Goal: Task Accomplishment & Management: Manage account settings

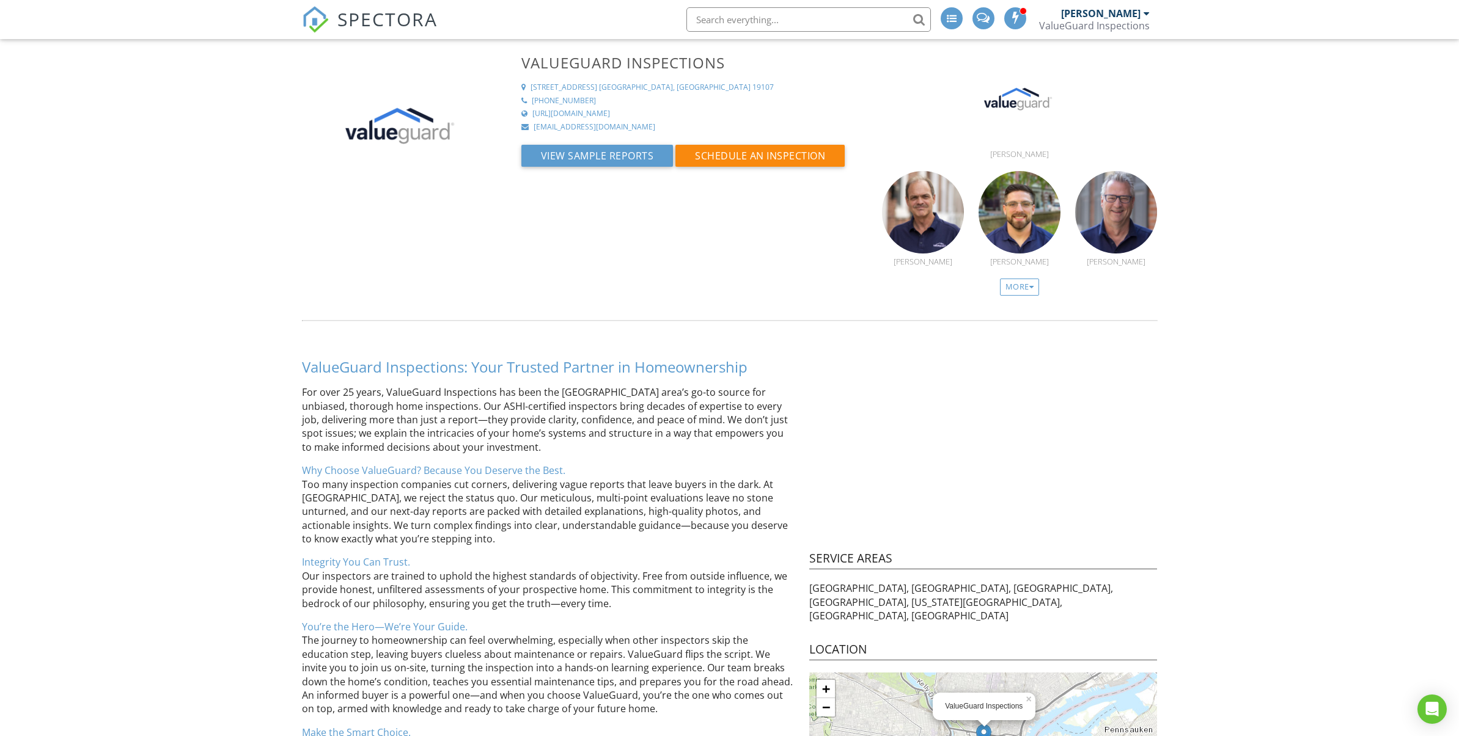
click at [397, 21] on span "SPECTORA" at bounding box center [387, 19] width 100 height 26
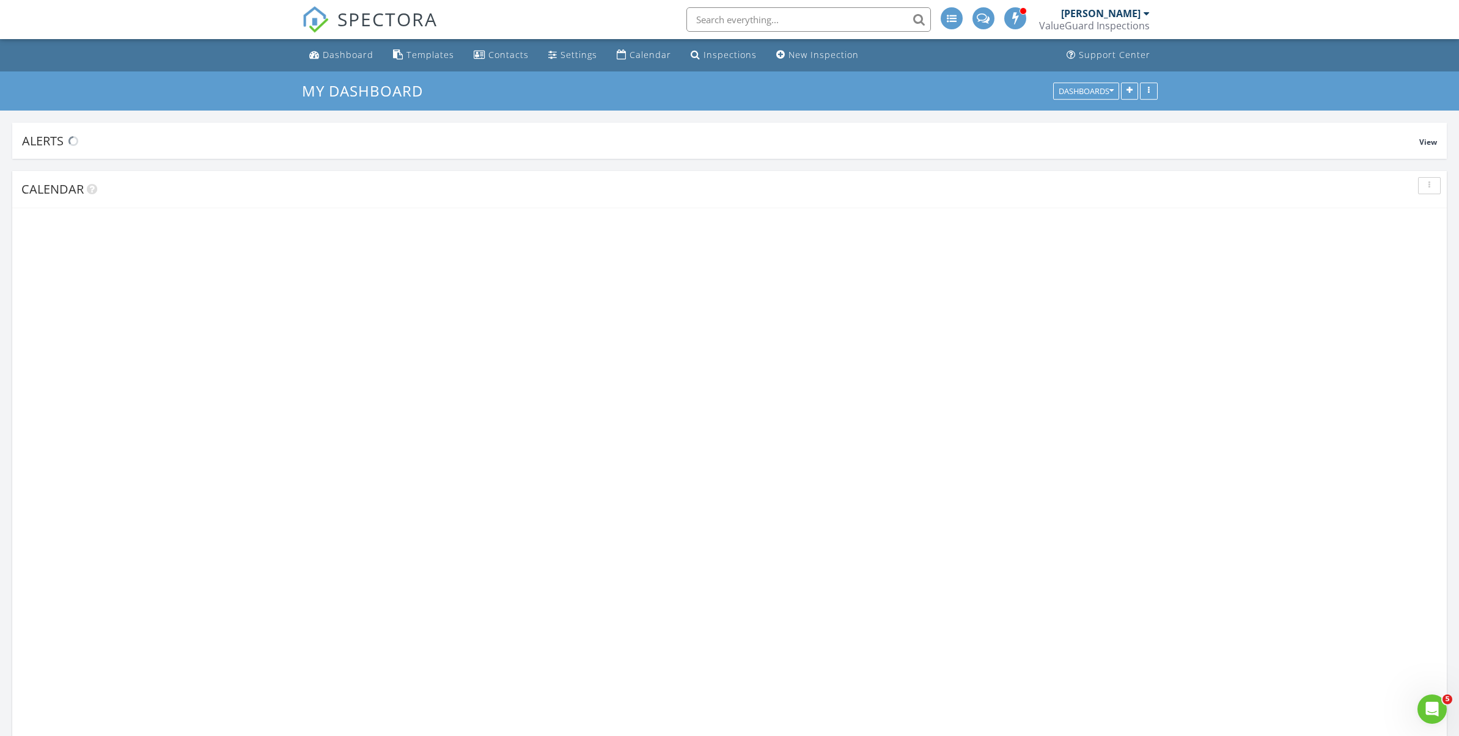
scroll to position [1113, 1459]
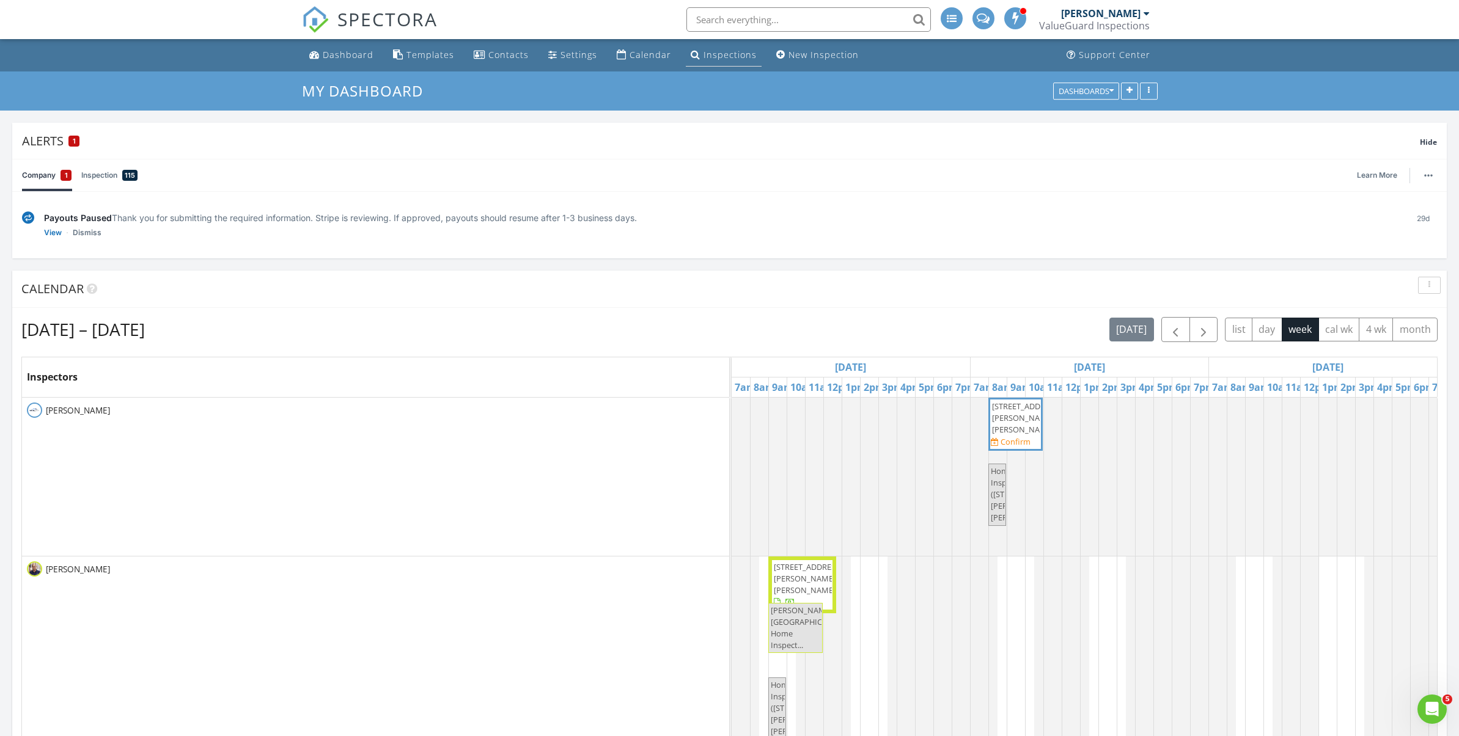
click at [717, 60] on div "Inspections" at bounding box center [729, 55] width 53 height 12
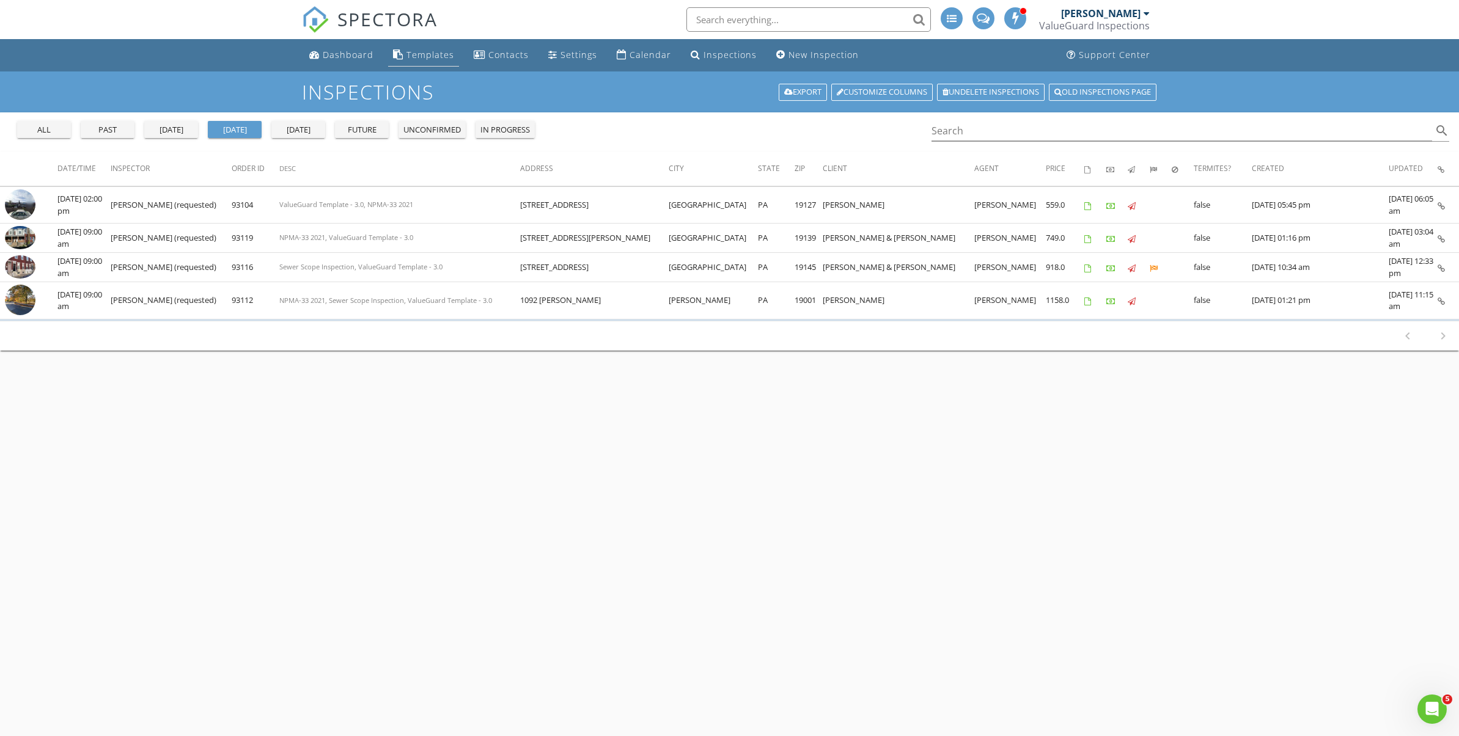
click at [436, 54] on div "Templates" at bounding box center [430, 55] width 48 height 12
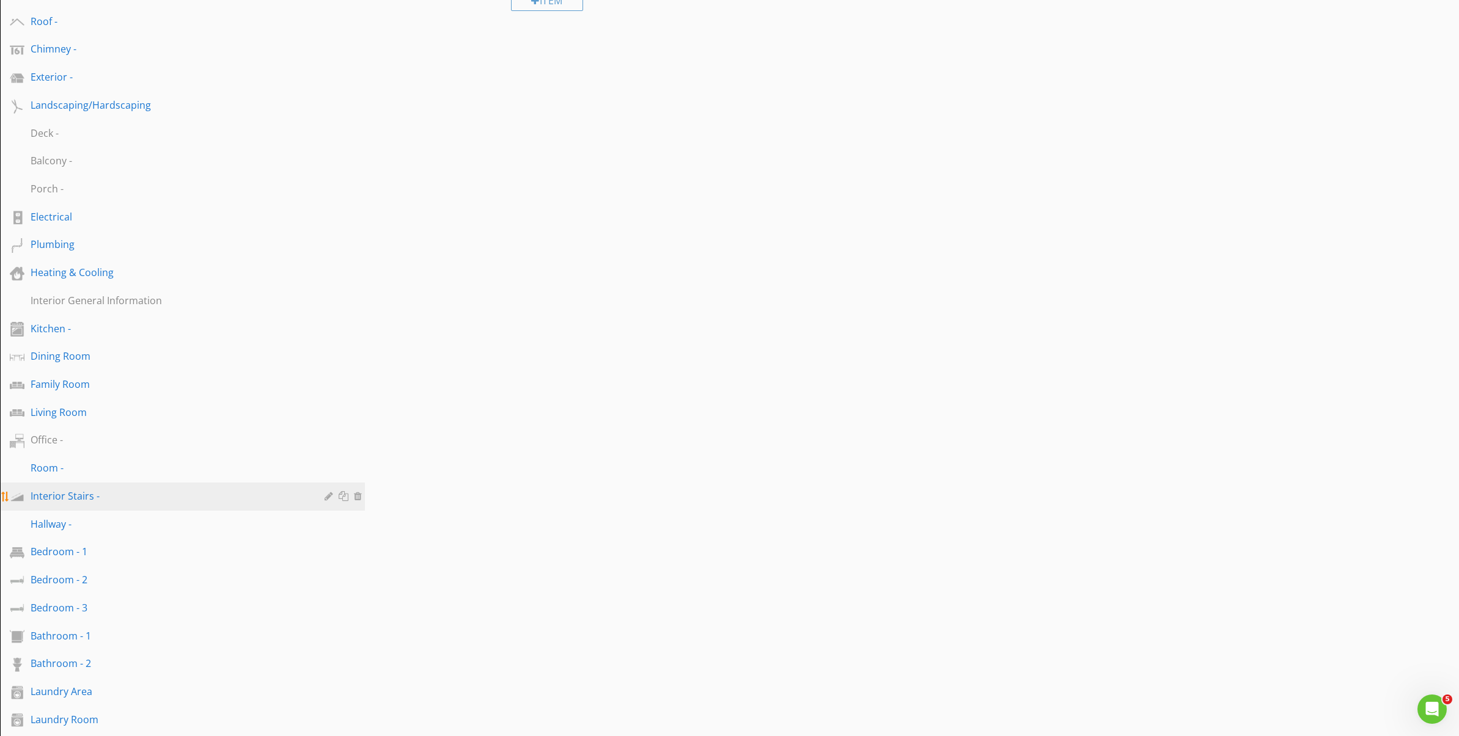
scroll to position [211, 0]
click at [214, 636] on div "Bathroom - 1" at bounding box center [169, 632] width 276 height 15
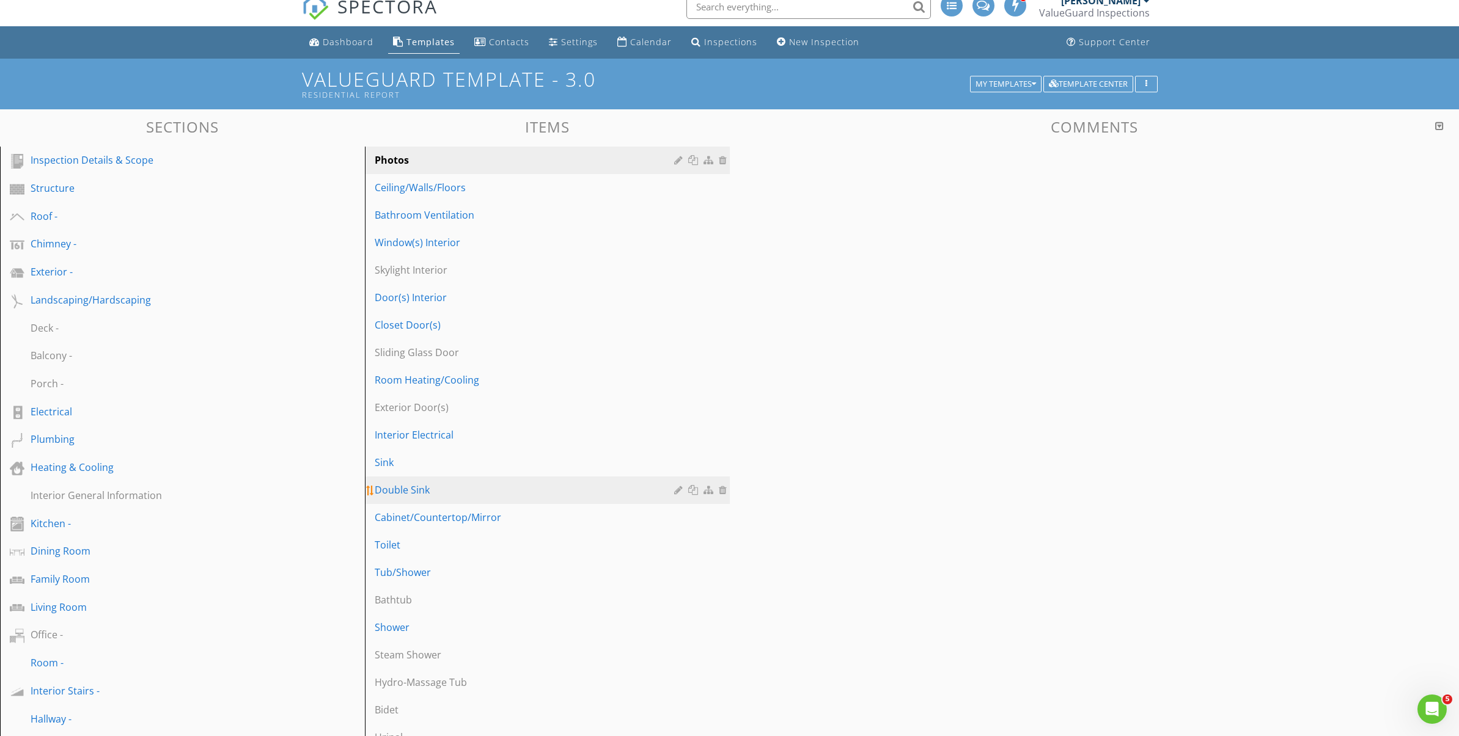
scroll to position [0, 0]
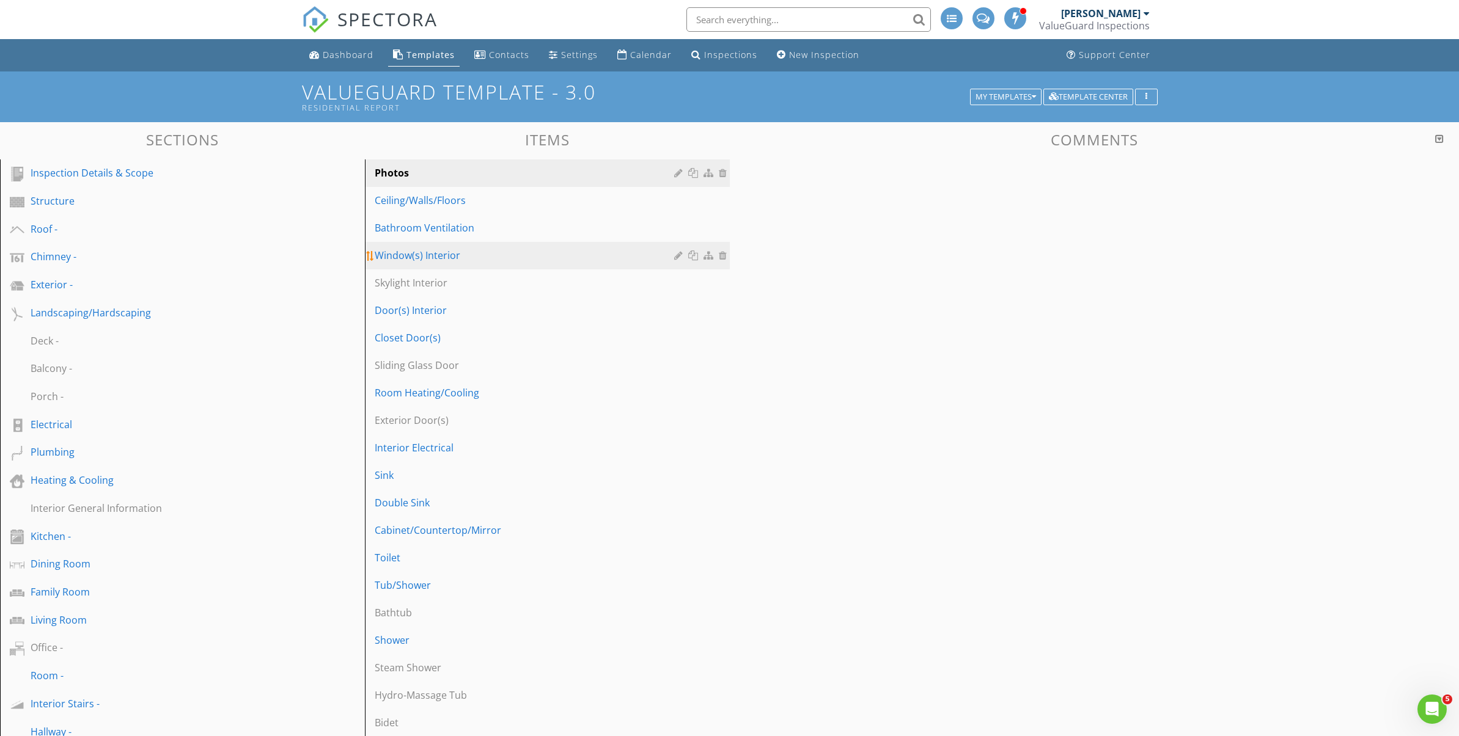
click at [454, 258] on div "Window(s) Interior" at bounding box center [526, 255] width 303 height 15
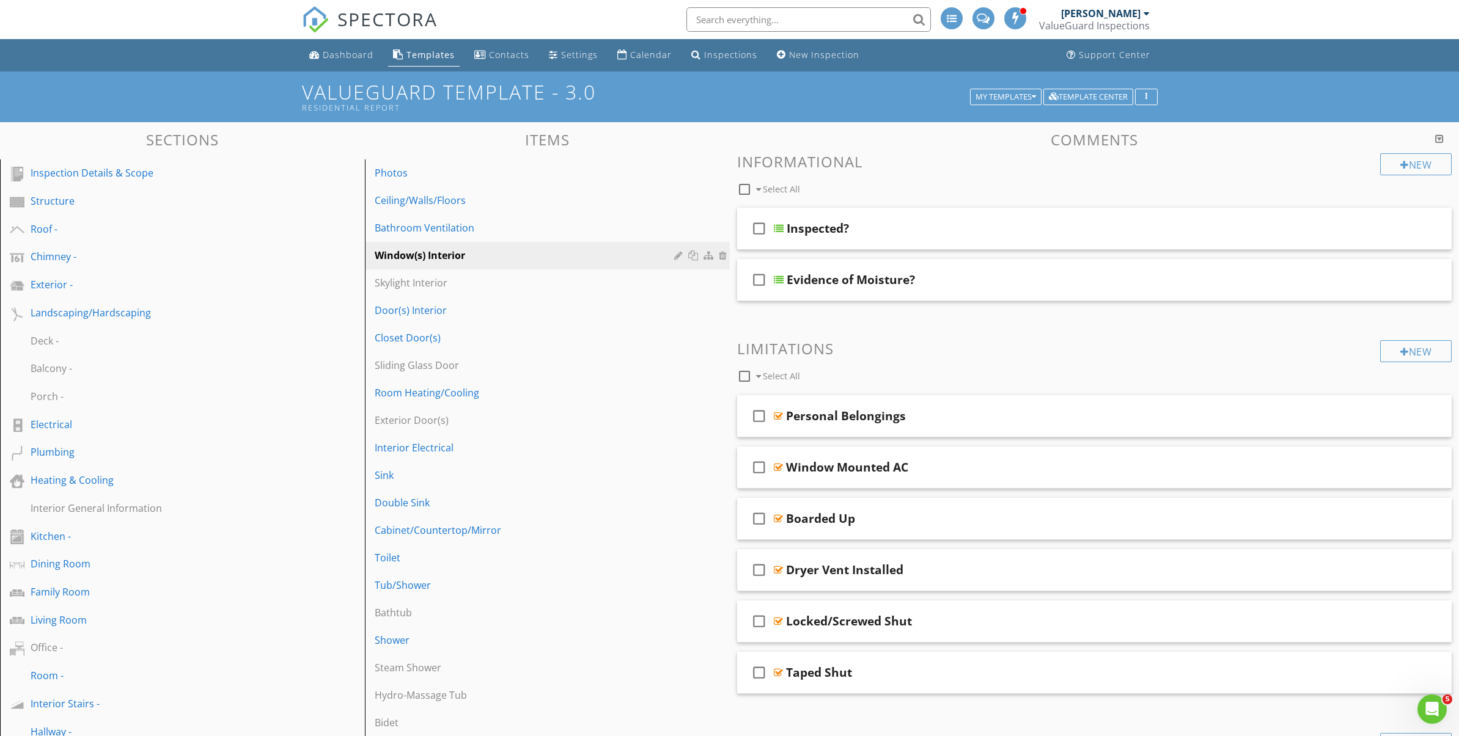
click at [644, 131] on h3 "Items" at bounding box center [547, 139] width 365 height 16
click at [451, 584] on div "Tub/Shower" at bounding box center [526, 585] width 303 height 15
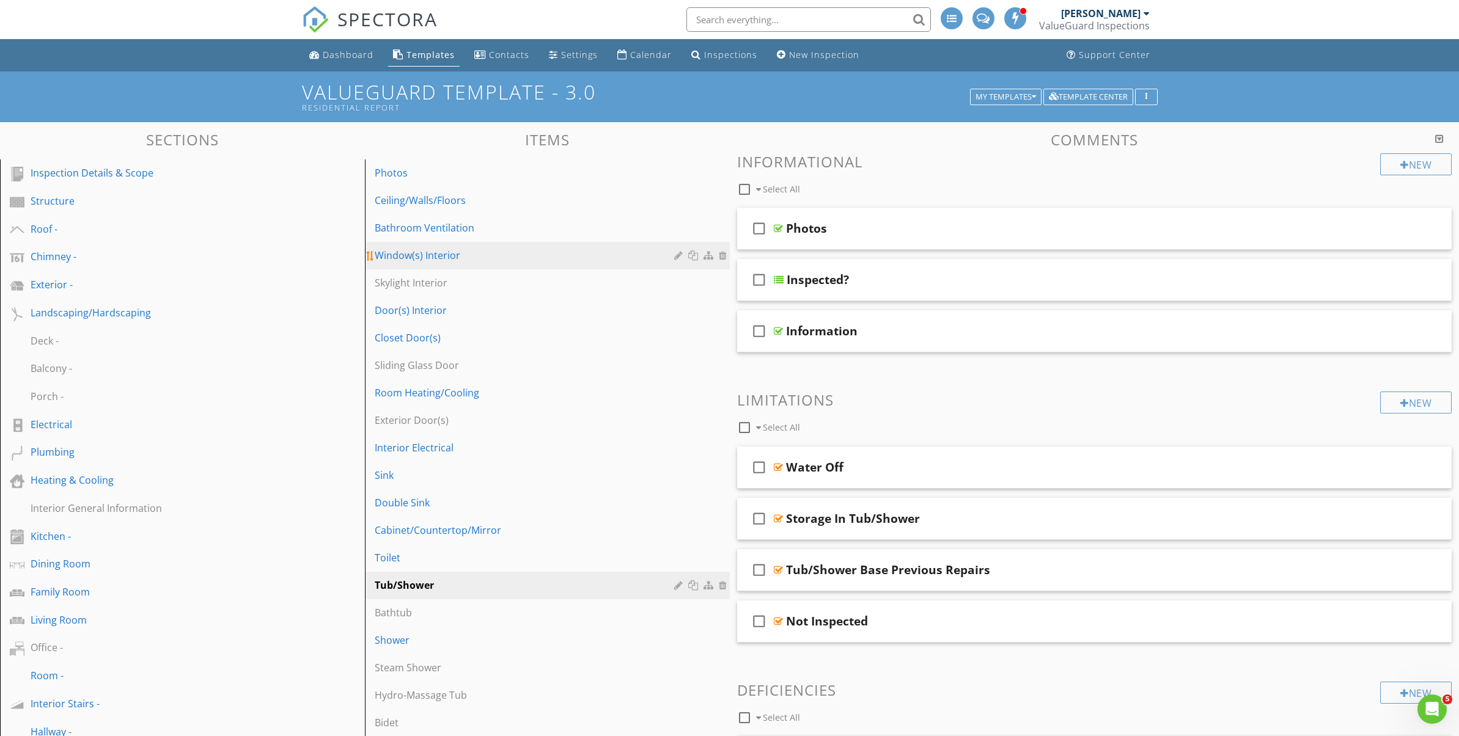
click at [474, 257] on div "Window(s) Interior" at bounding box center [526, 255] width 303 height 15
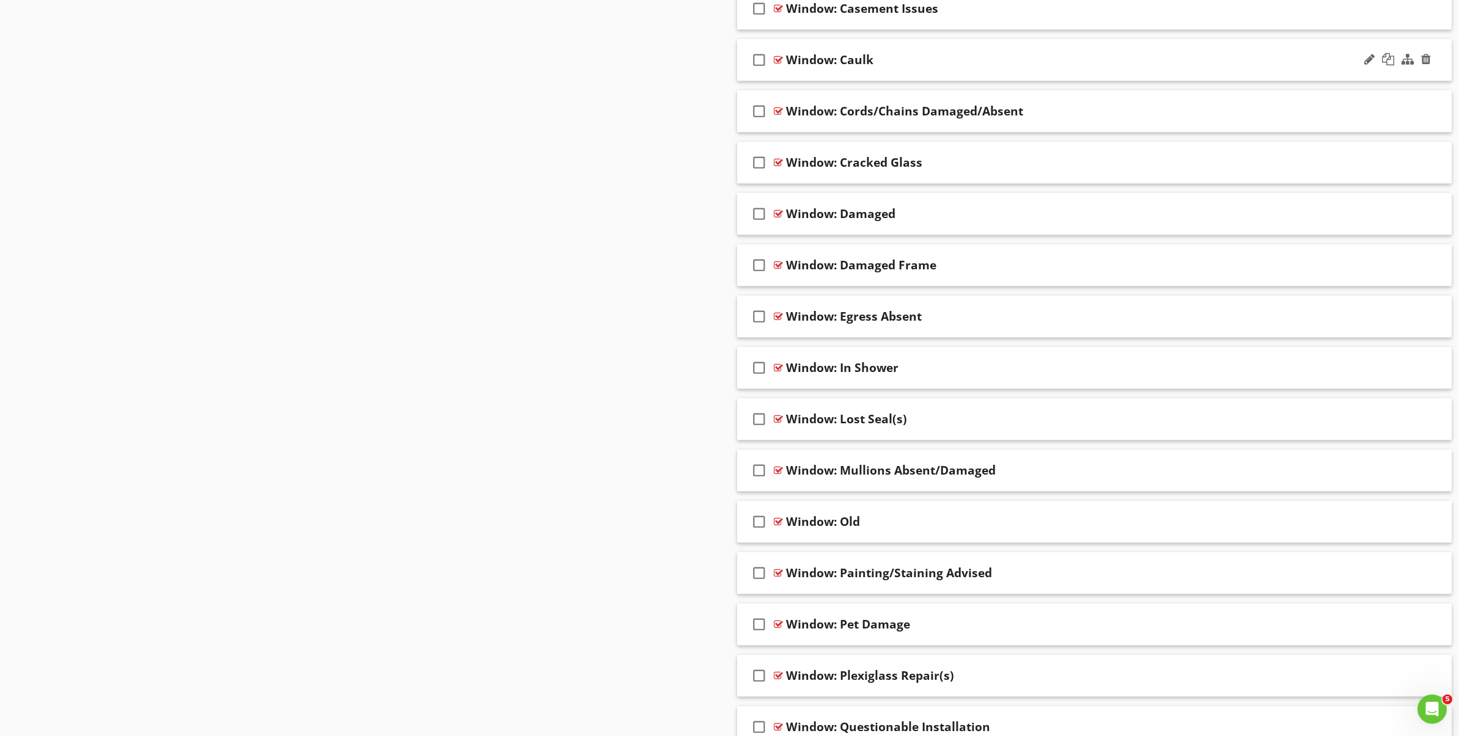
scroll to position [2290, 0]
click at [956, 370] on div "Window: In Shower" at bounding box center [1045, 366] width 518 height 15
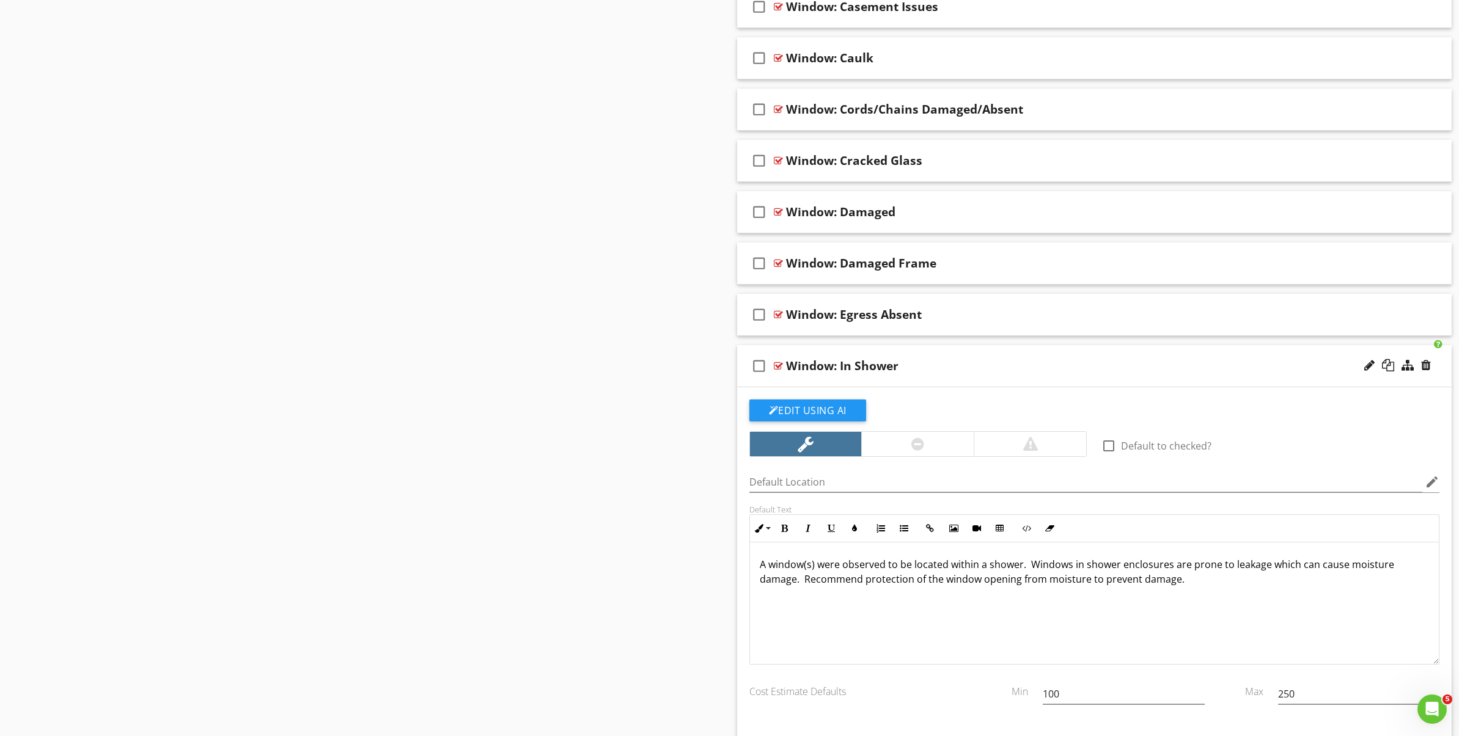
click at [950, 365] on div "Window: In Shower" at bounding box center [1045, 366] width 518 height 15
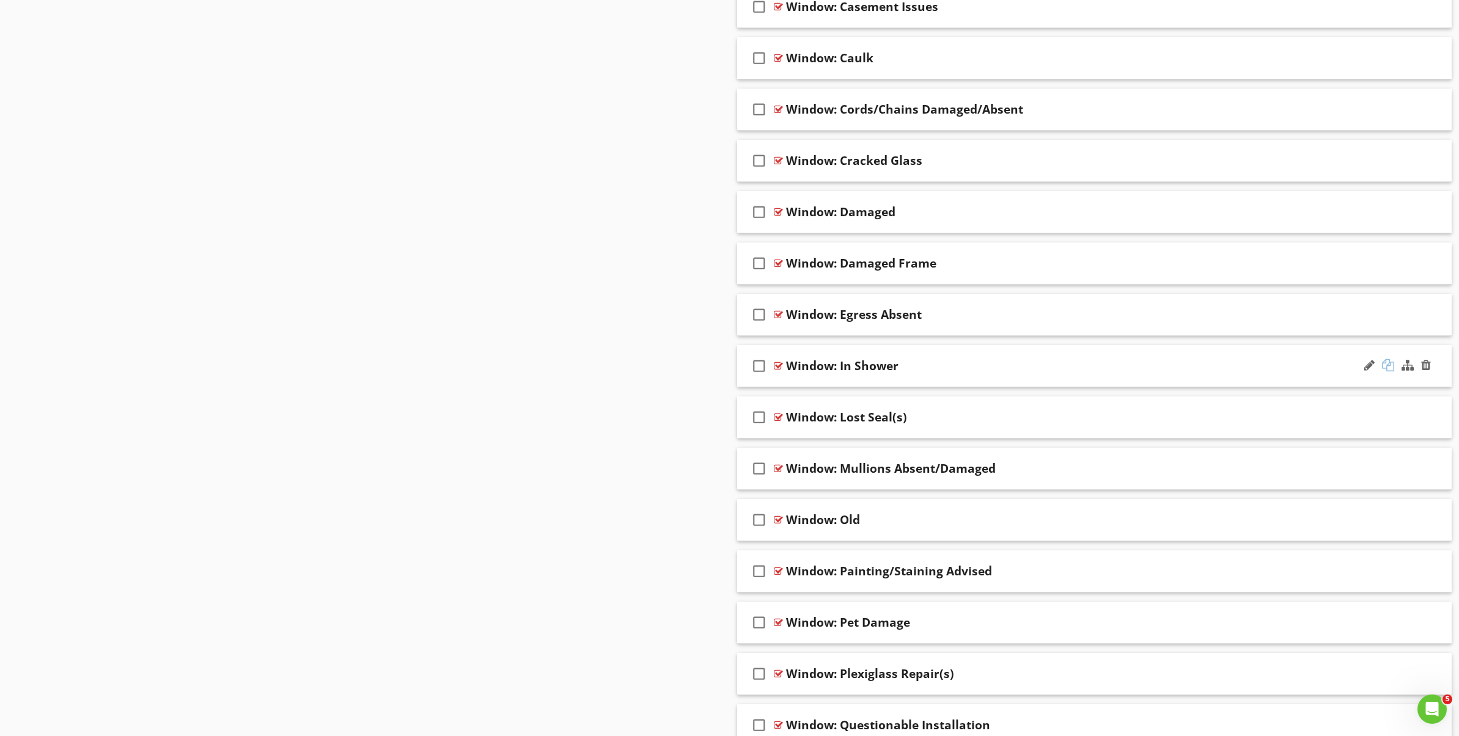
click at [1388, 367] on div at bounding box center [1388, 365] width 12 height 12
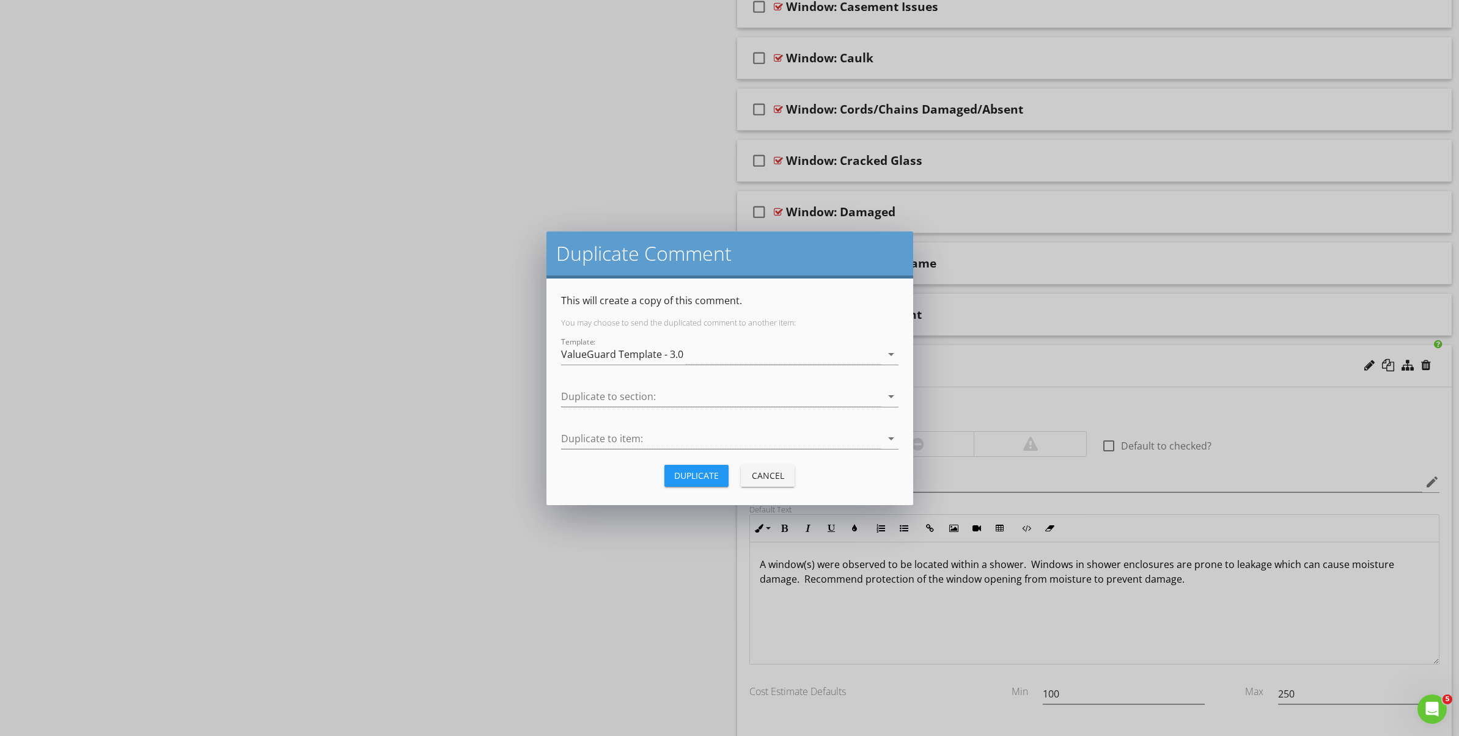
click at [769, 476] on div "Cancel" at bounding box center [767, 475] width 34 height 13
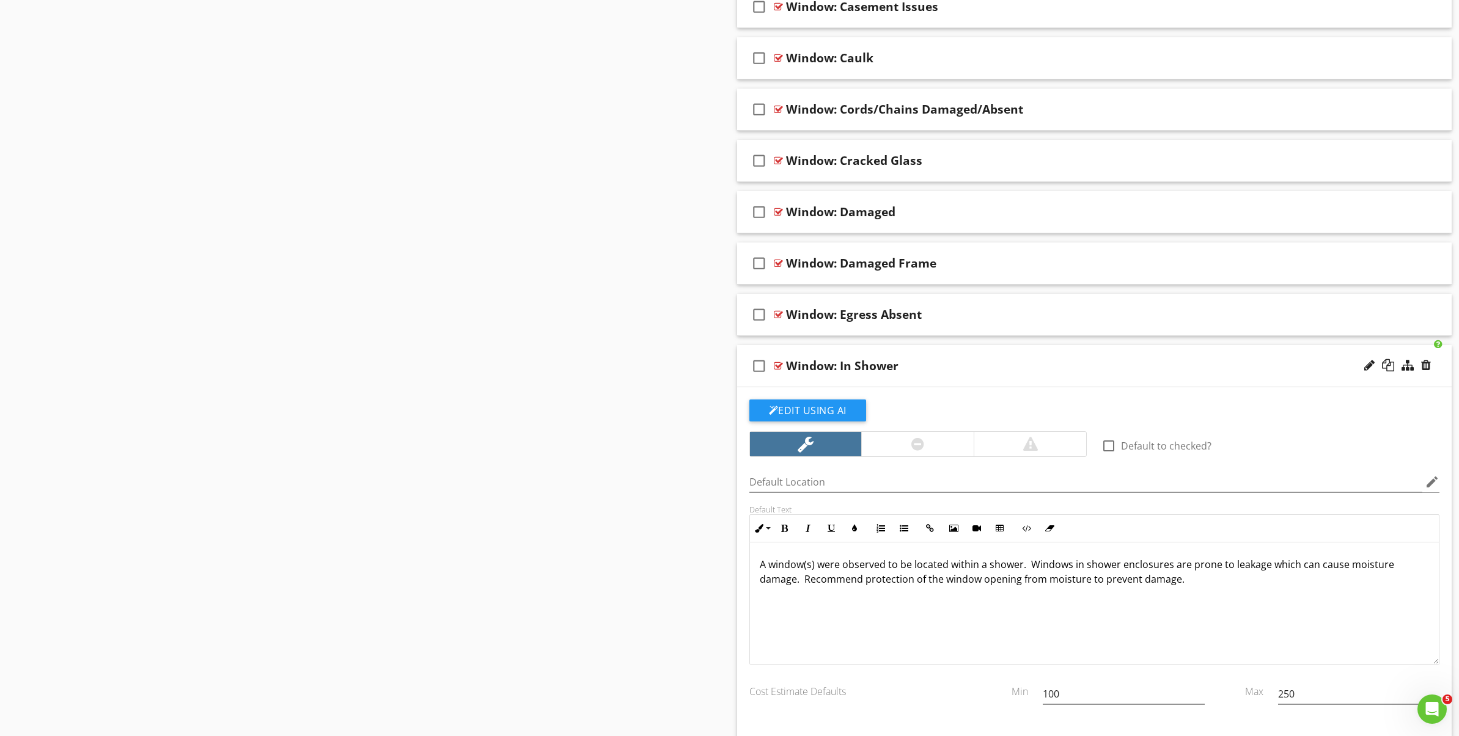
click at [937, 364] on div "Window: In Shower" at bounding box center [1045, 366] width 518 height 15
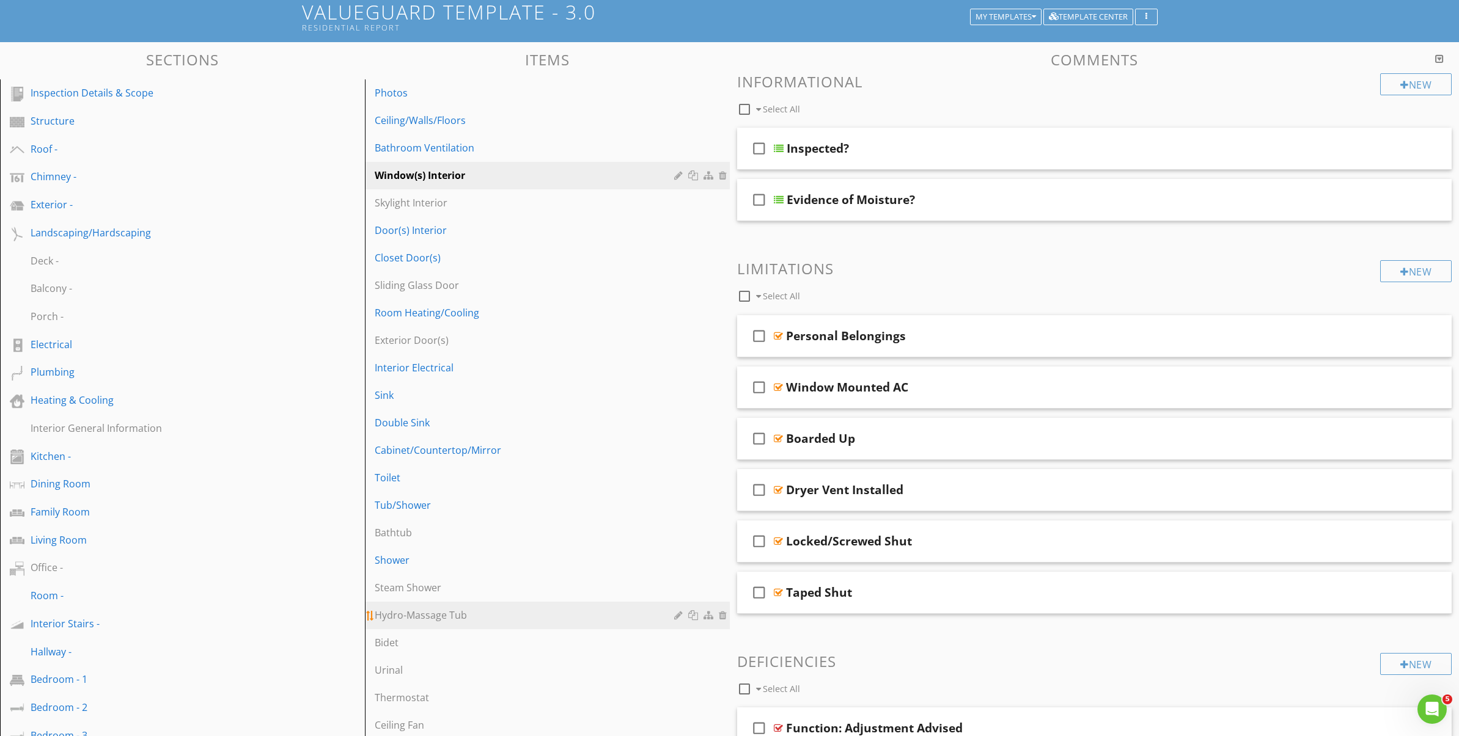
scroll to position [0, 0]
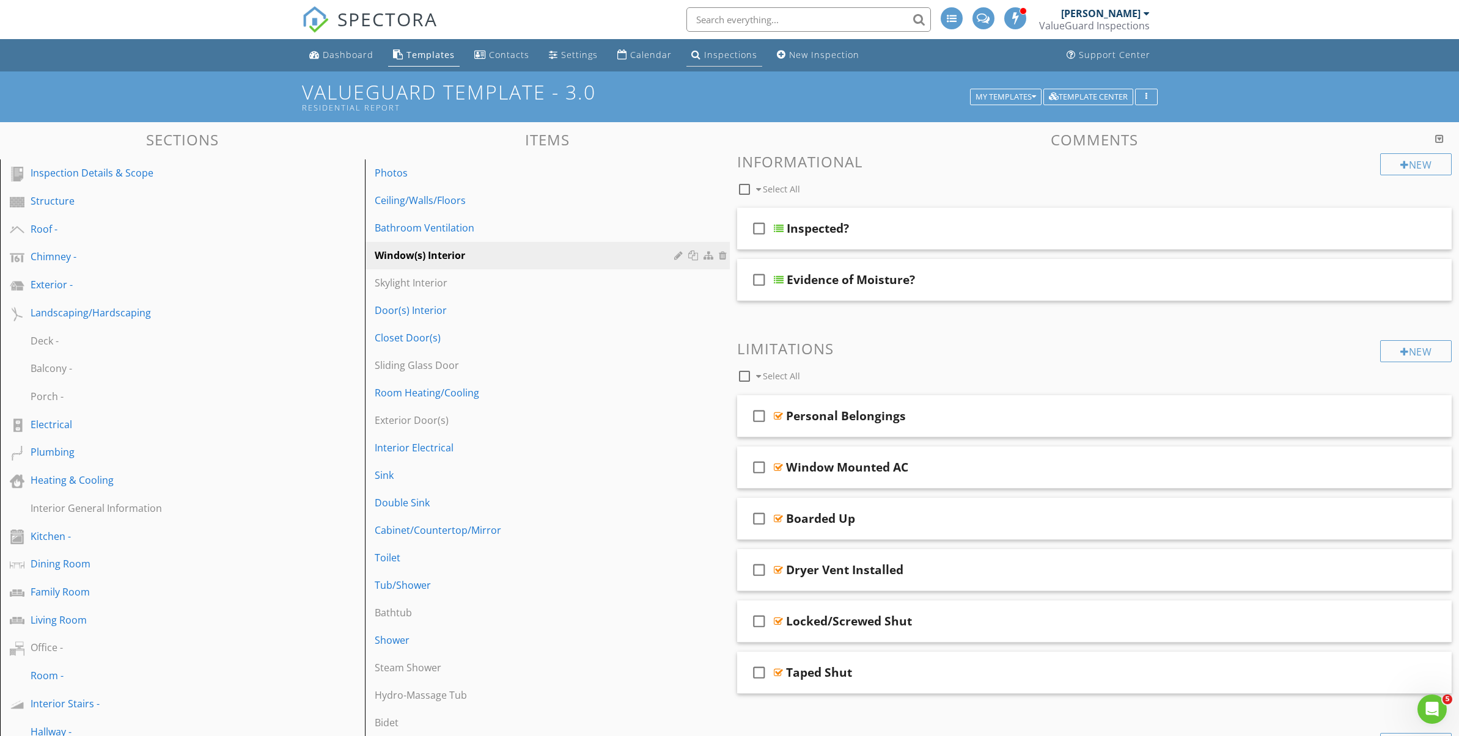
click at [739, 57] on div "Inspections" at bounding box center [730, 55] width 53 height 12
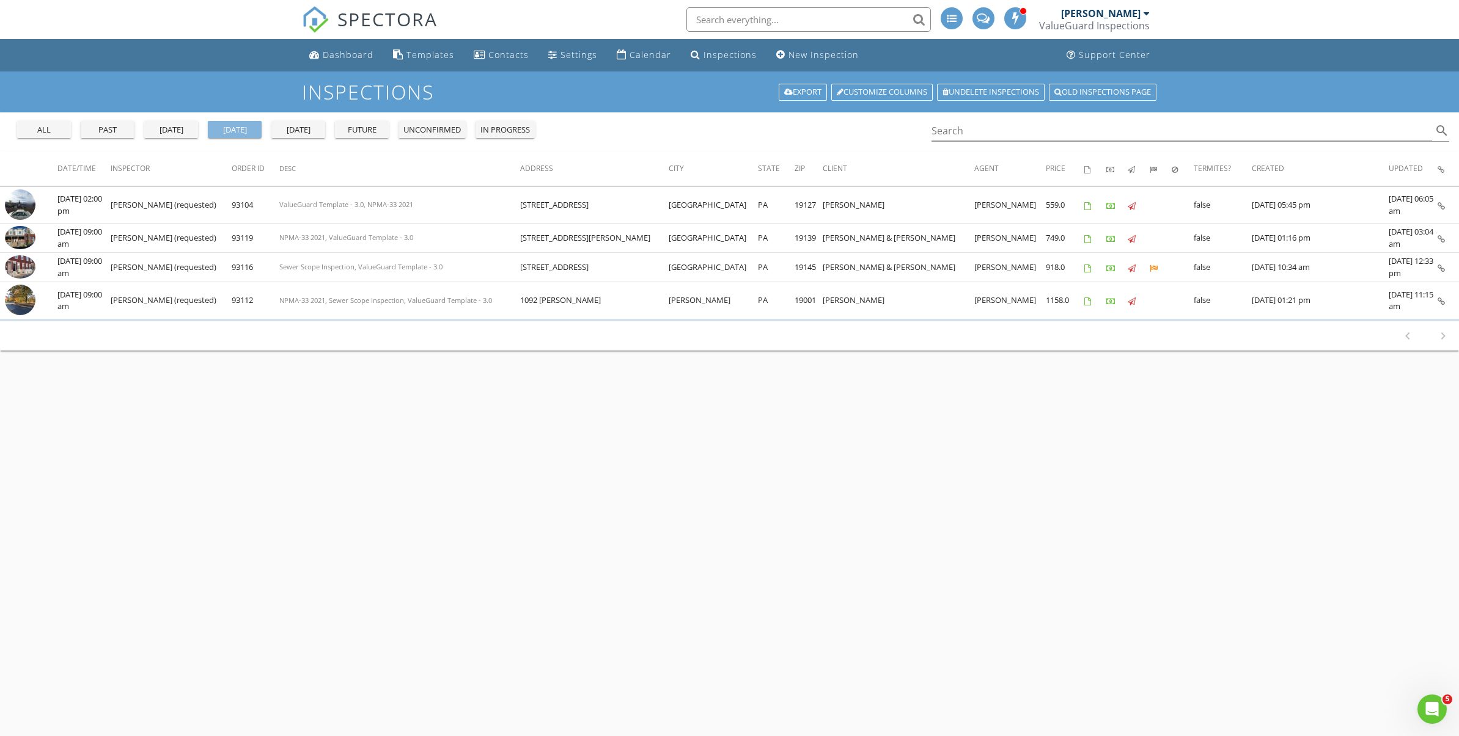
click at [220, 131] on div "today" at bounding box center [235, 130] width 44 height 12
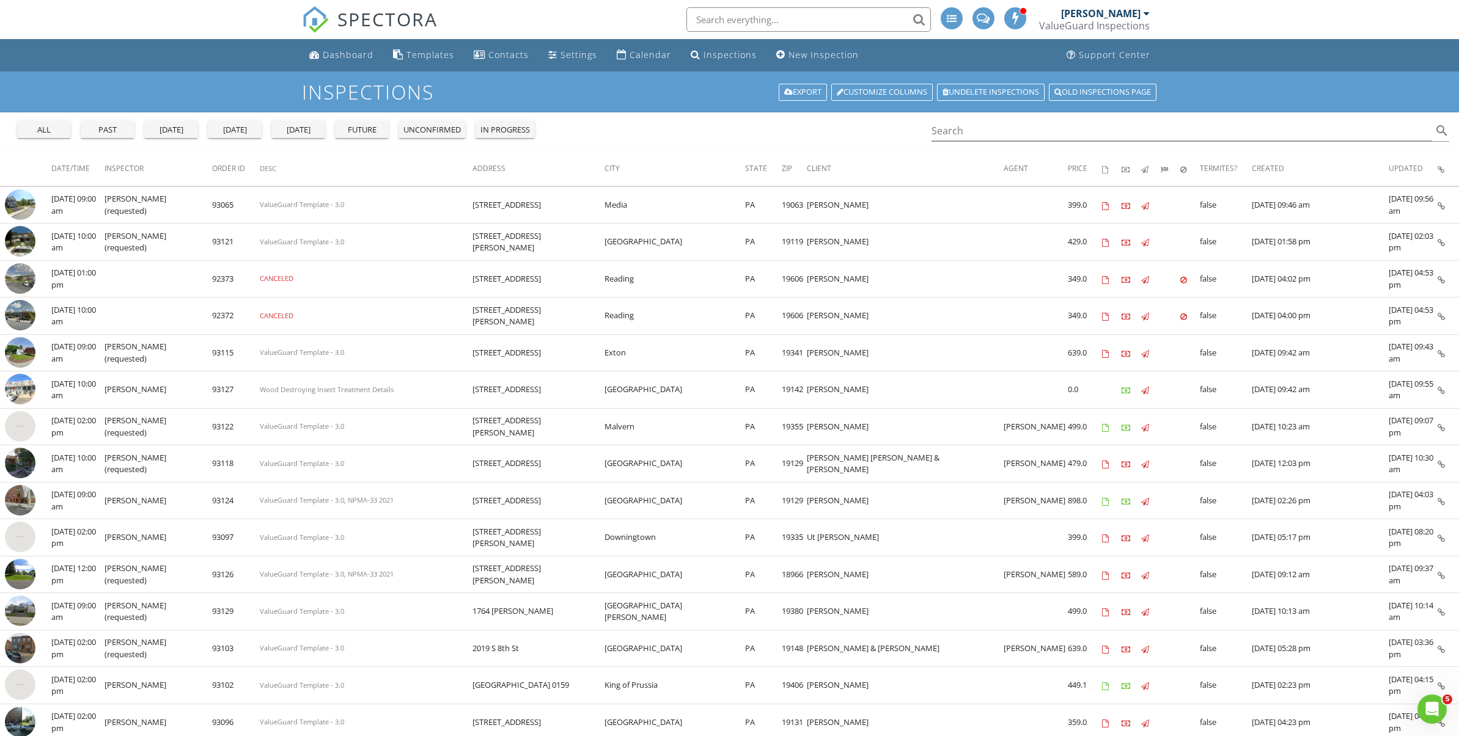
click at [220, 131] on div "today" at bounding box center [235, 130] width 44 height 12
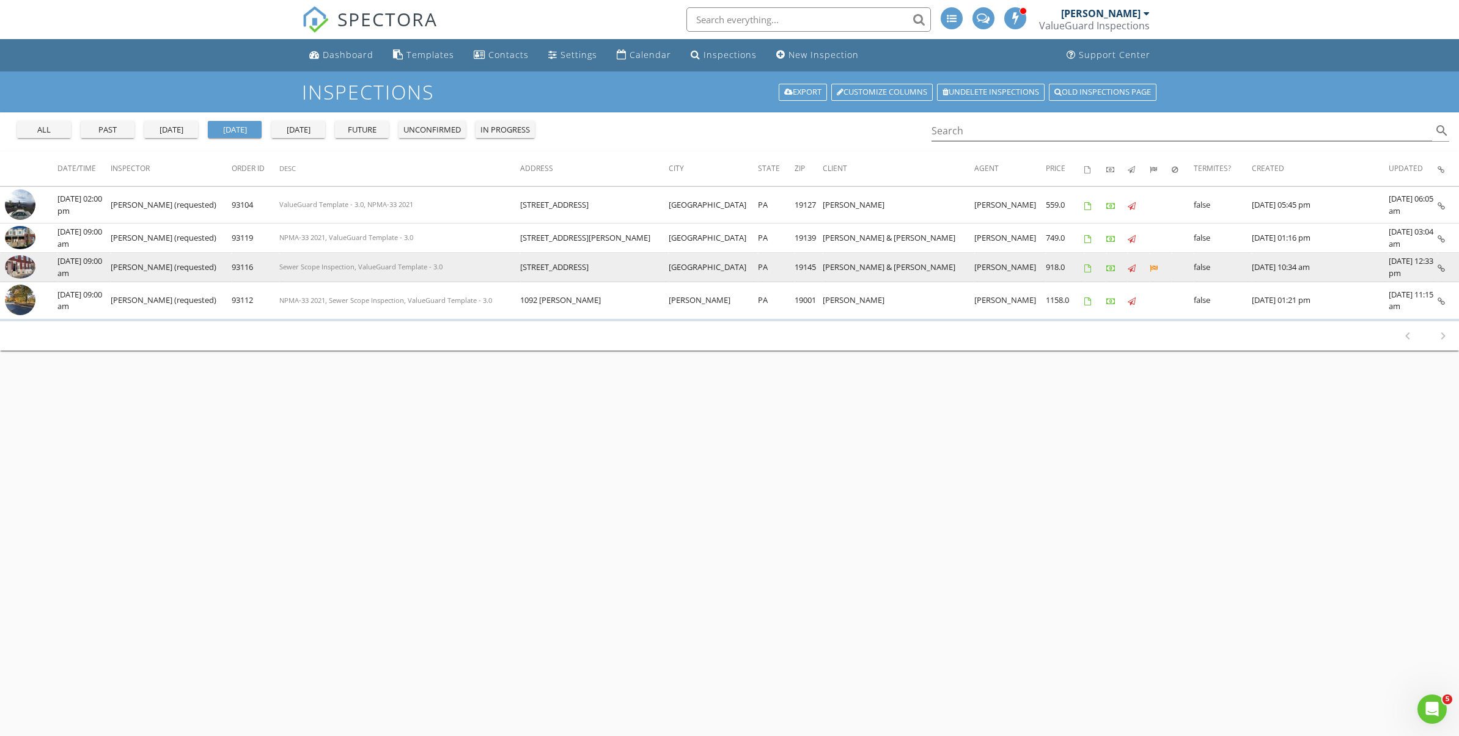
click at [27, 266] on img at bounding box center [20, 266] width 31 height 23
click at [18, 266] on img at bounding box center [20, 266] width 31 height 23
click at [18, 265] on img at bounding box center [20, 266] width 31 height 23
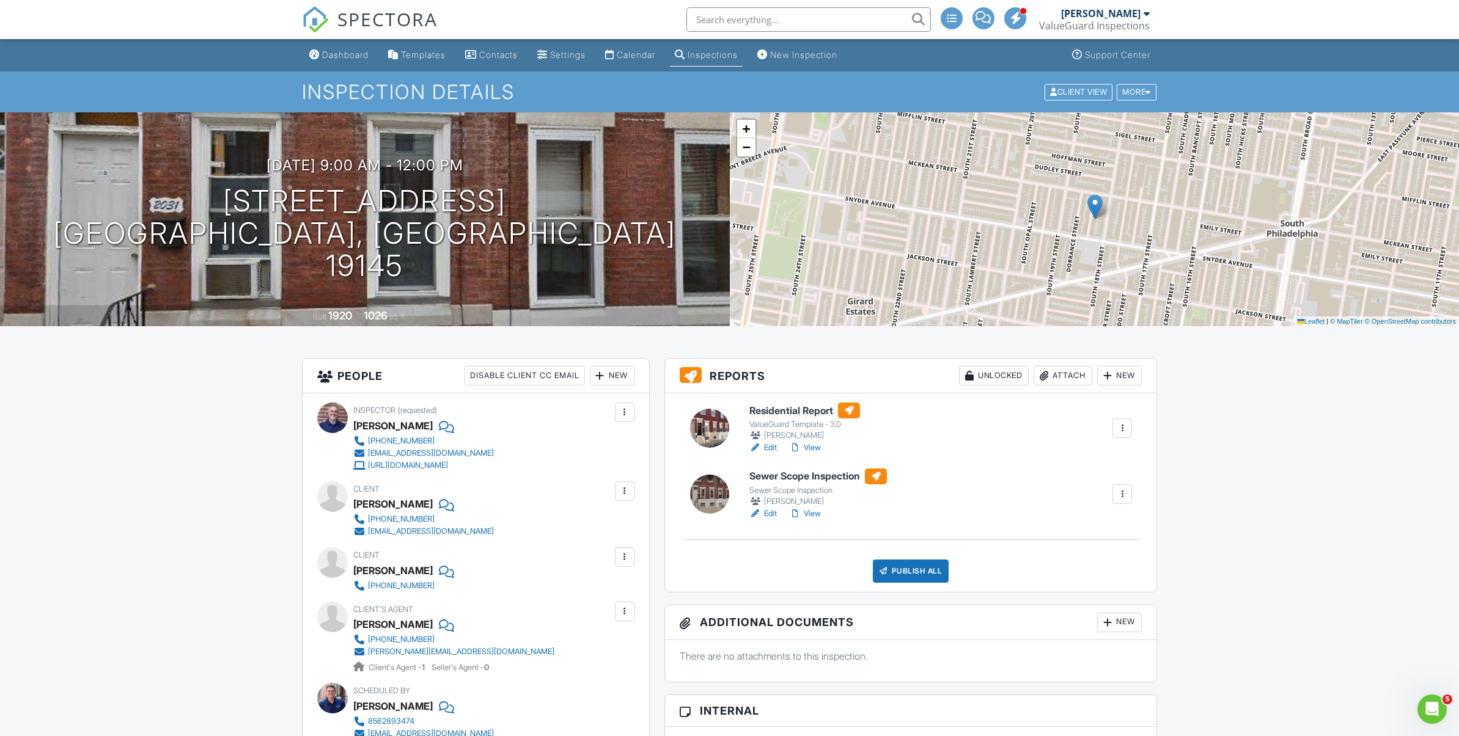
click at [816, 515] on link "View" at bounding box center [805, 514] width 32 height 12
click at [814, 446] on link "View" at bounding box center [805, 448] width 32 height 12
click at [1130, 428] on div at bounding box center [1122, 429] width 20 height 20
click at [1086, 458] on link "Quick Publish" at bounding box center [1081, 455] width 90 height 13
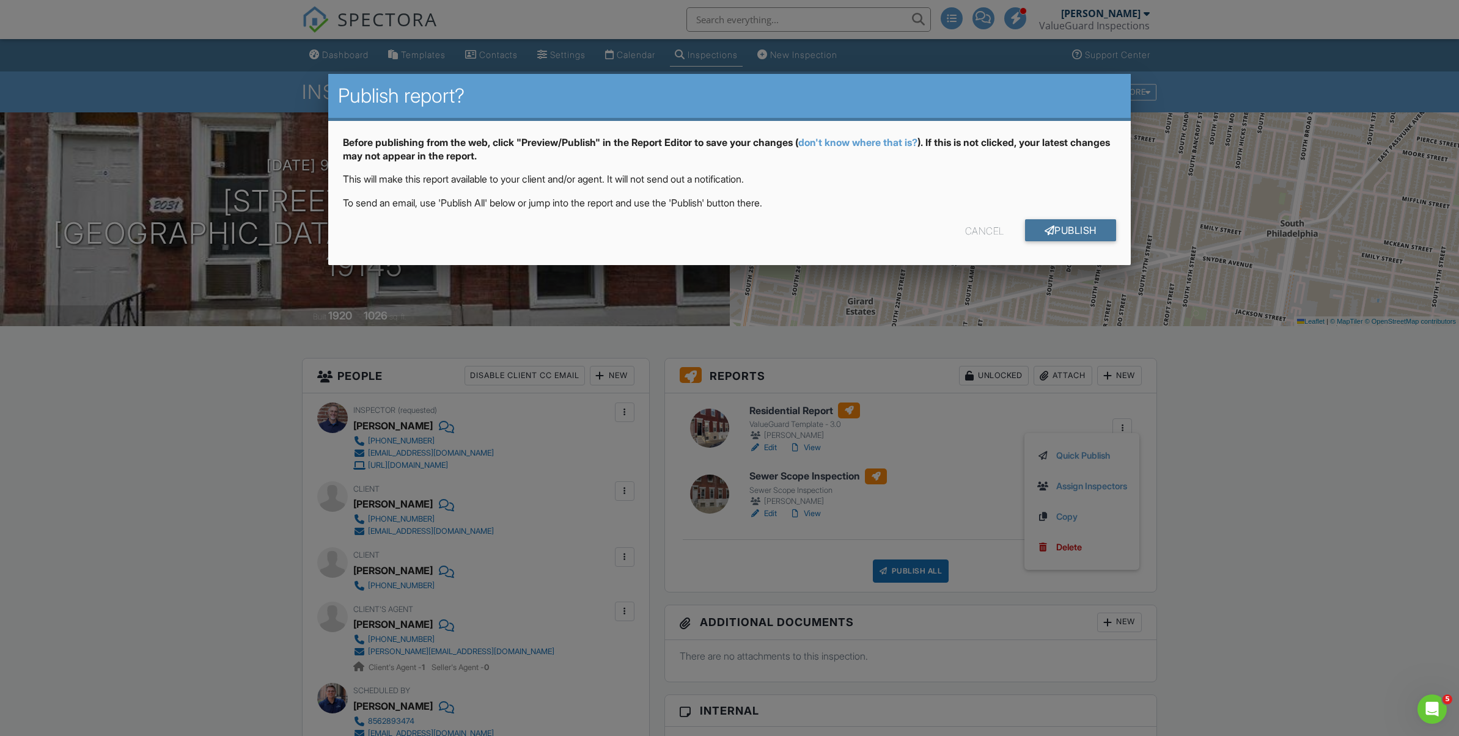
click at [1066, 232] on link "Publish" at bounding box center [1070, 230] width 91 height 22
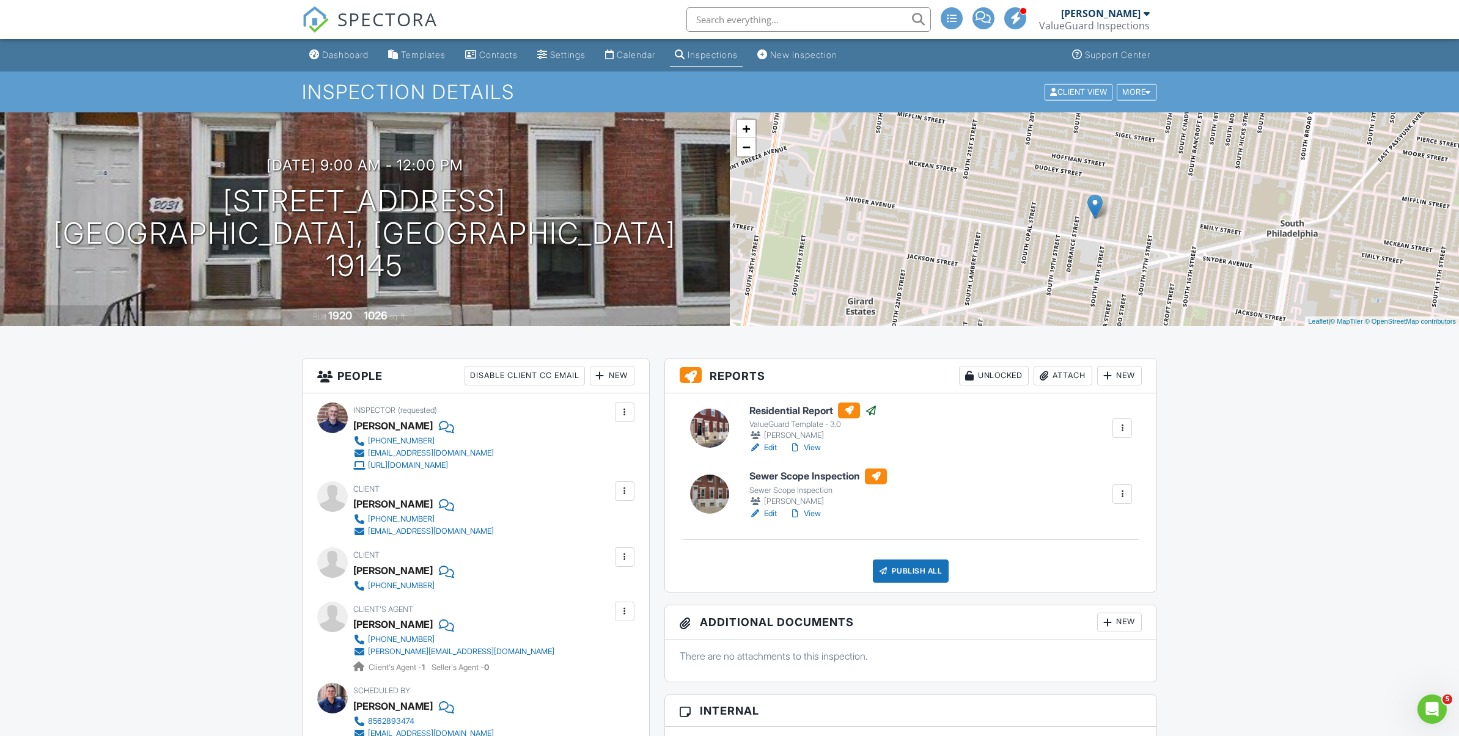
click at [812, 447] on link "View" at bounding box center [805, 448] width 32 height 12
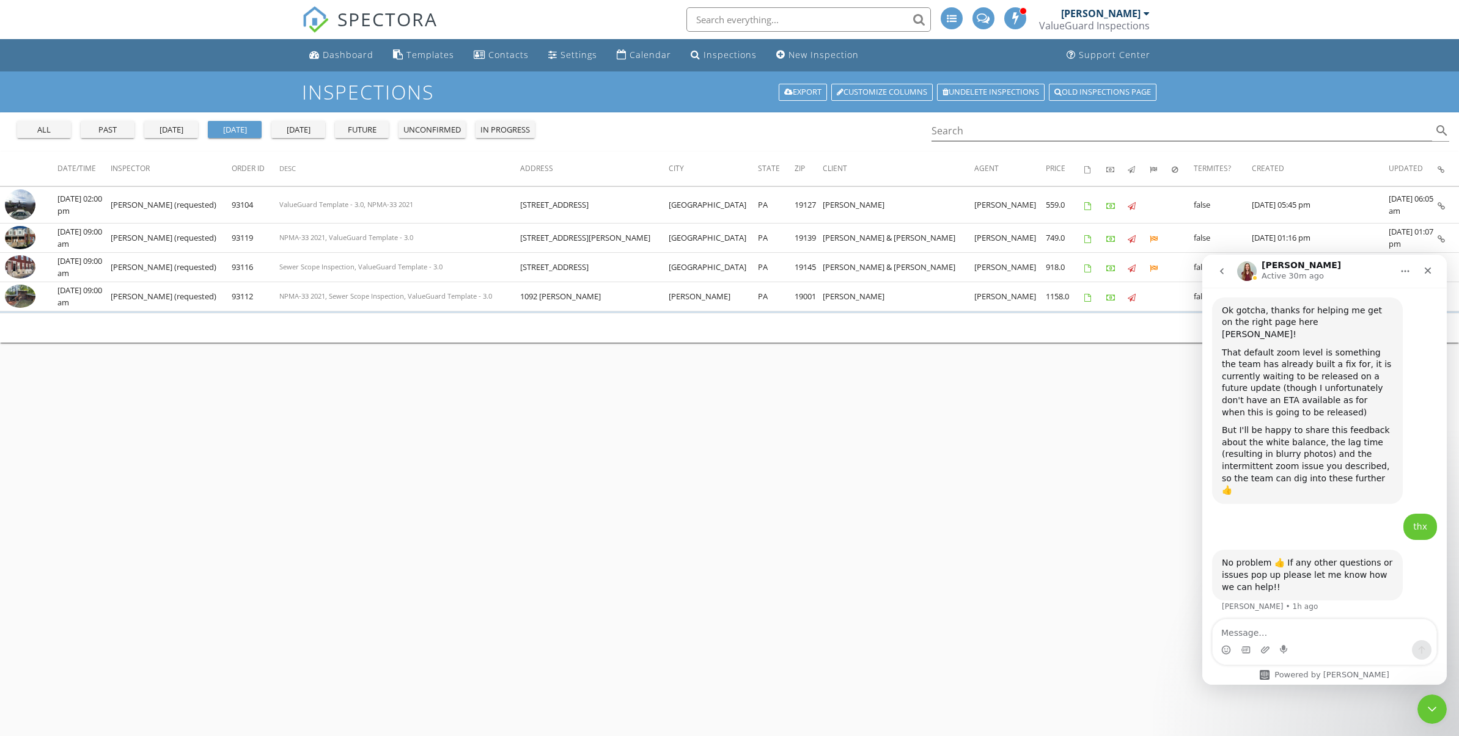
scroll to position [2279, 0]
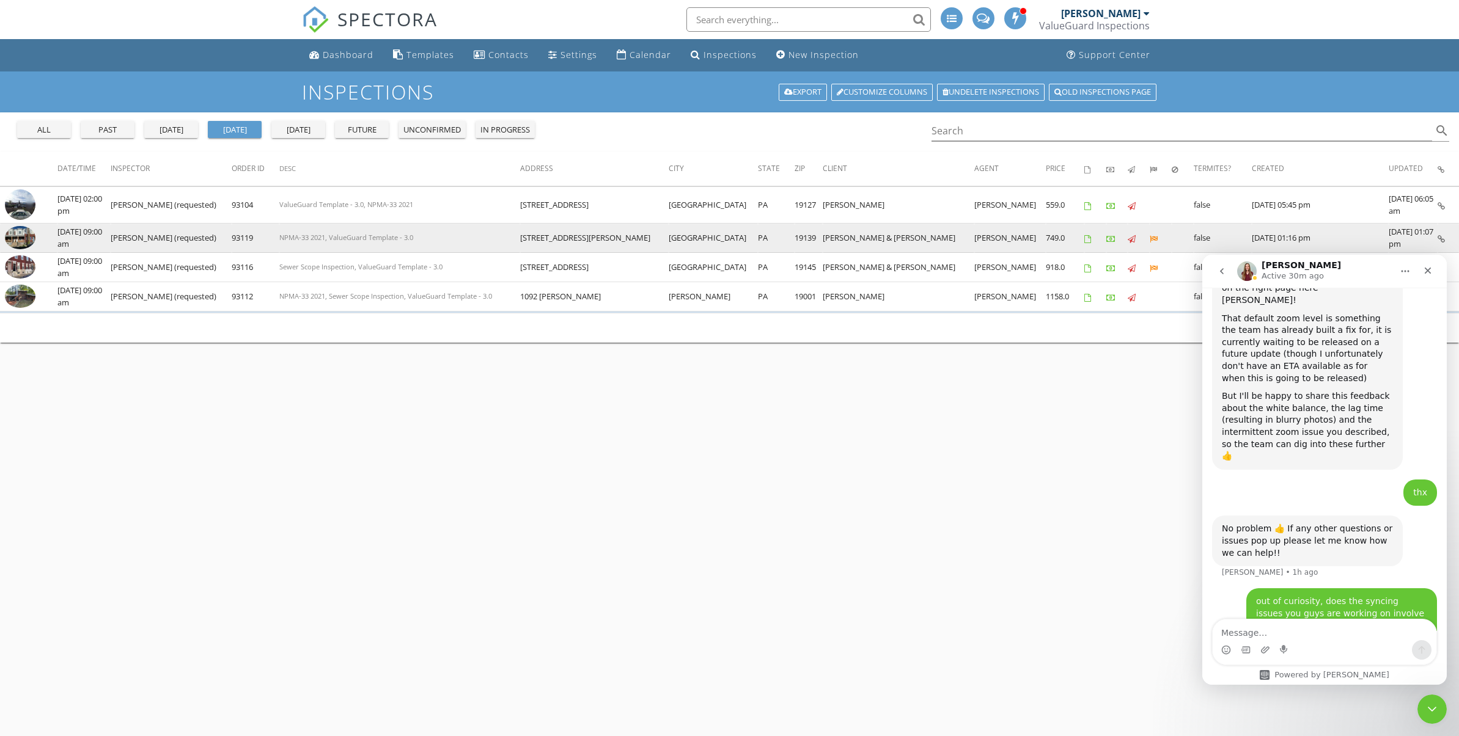
click at [27, 235] on img at bounding box center [20, 237] width 31 height 23
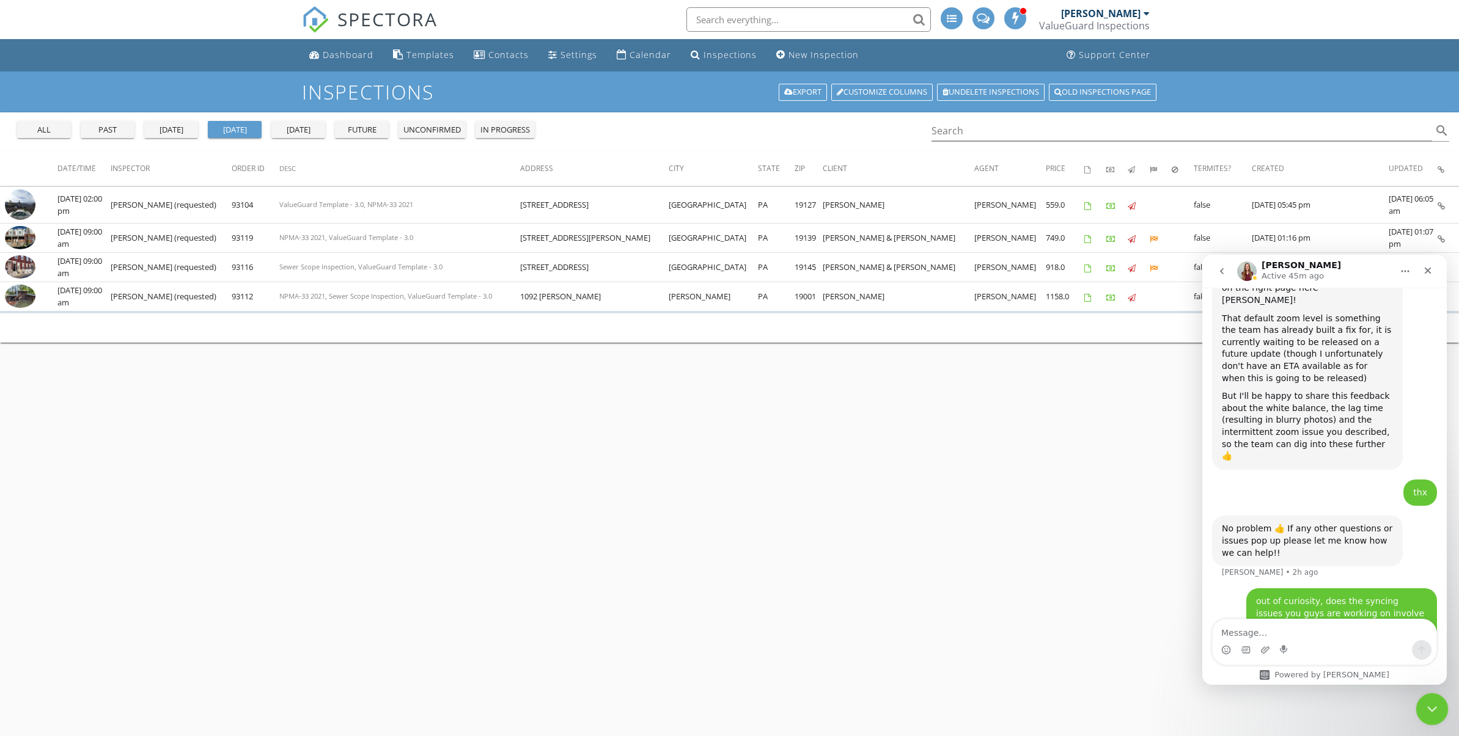
click at [1431, 713] on icon "Close Intercom Messenger" at bounding box center [1430, 707] width 15 height 15
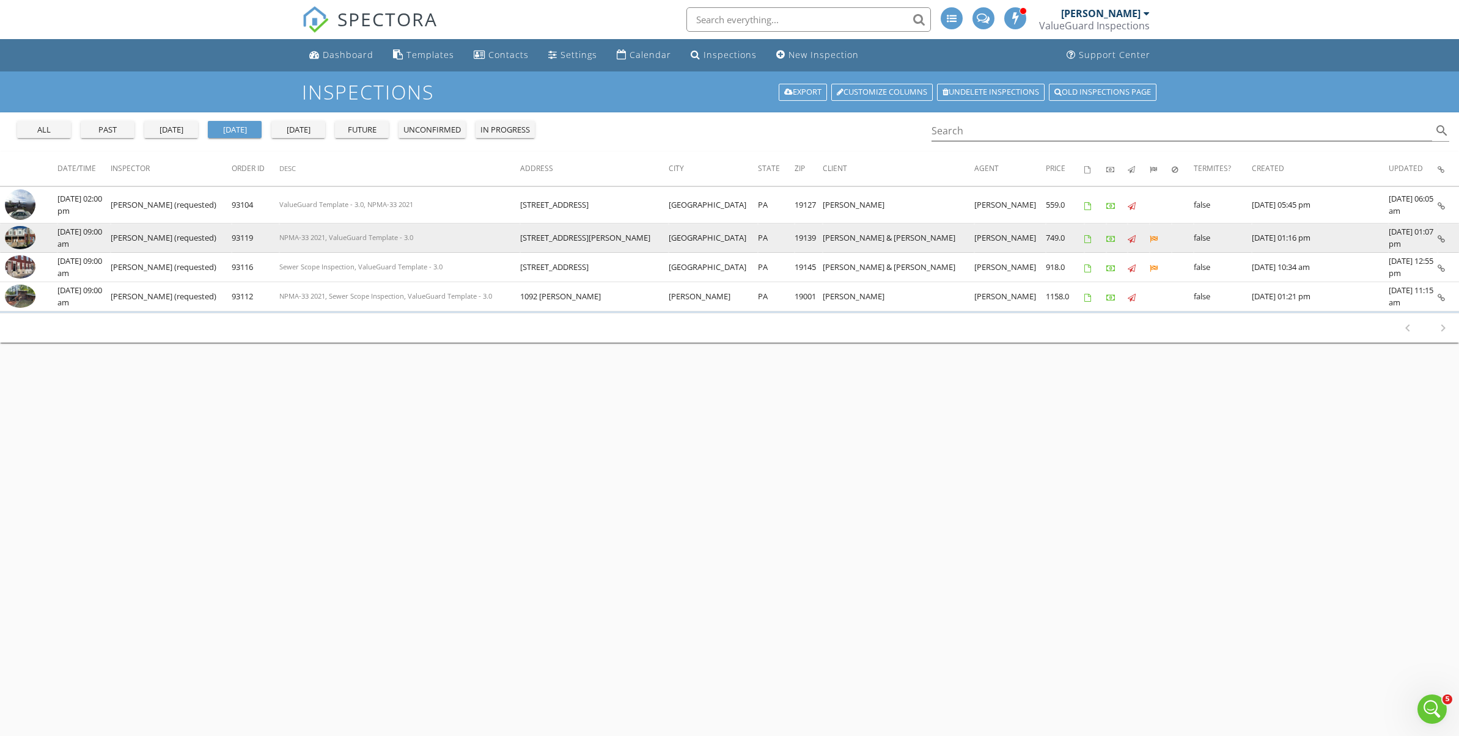
click at [21, 240] on img at bounding box center [20, 237] width 31 height 23
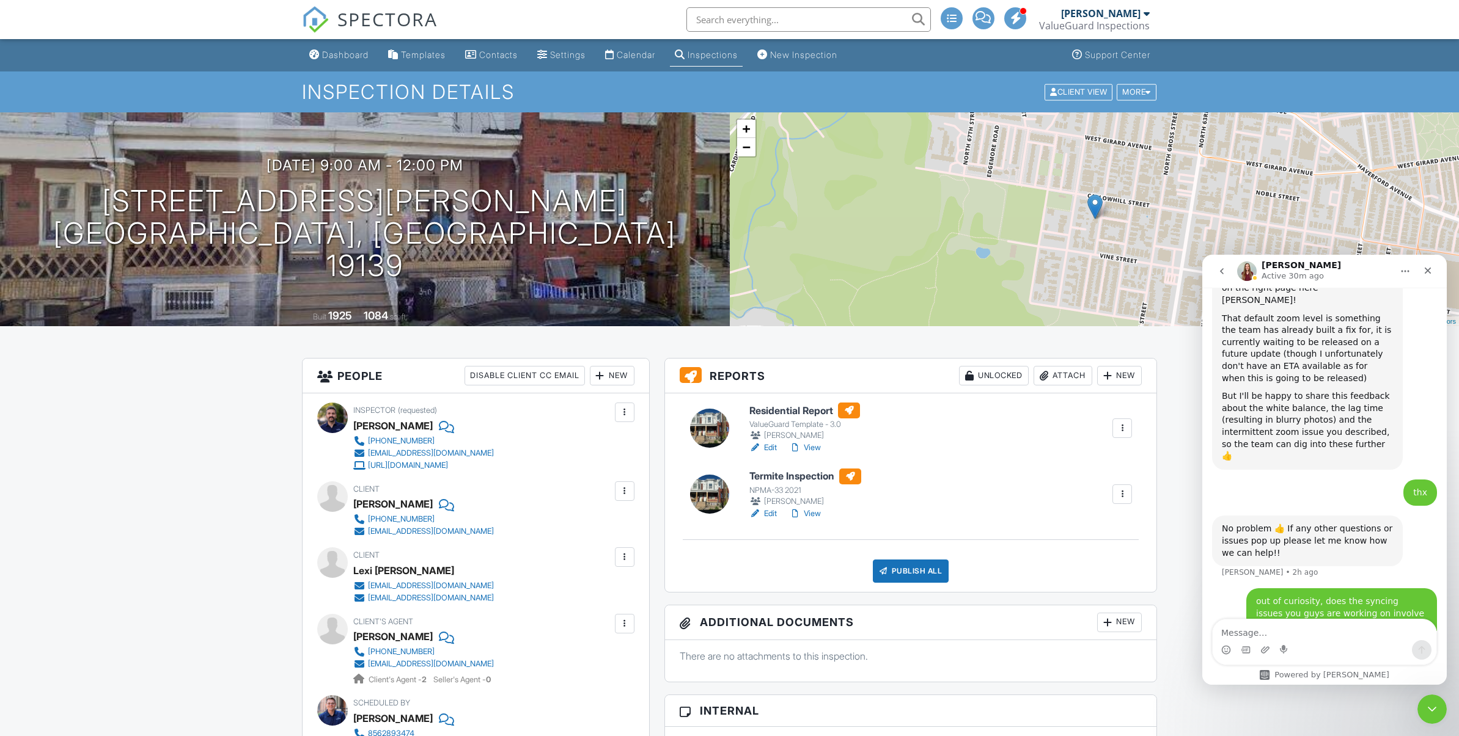
click at [813, 513] on link "View" at bounding box center [805, 514] width 32 height 12
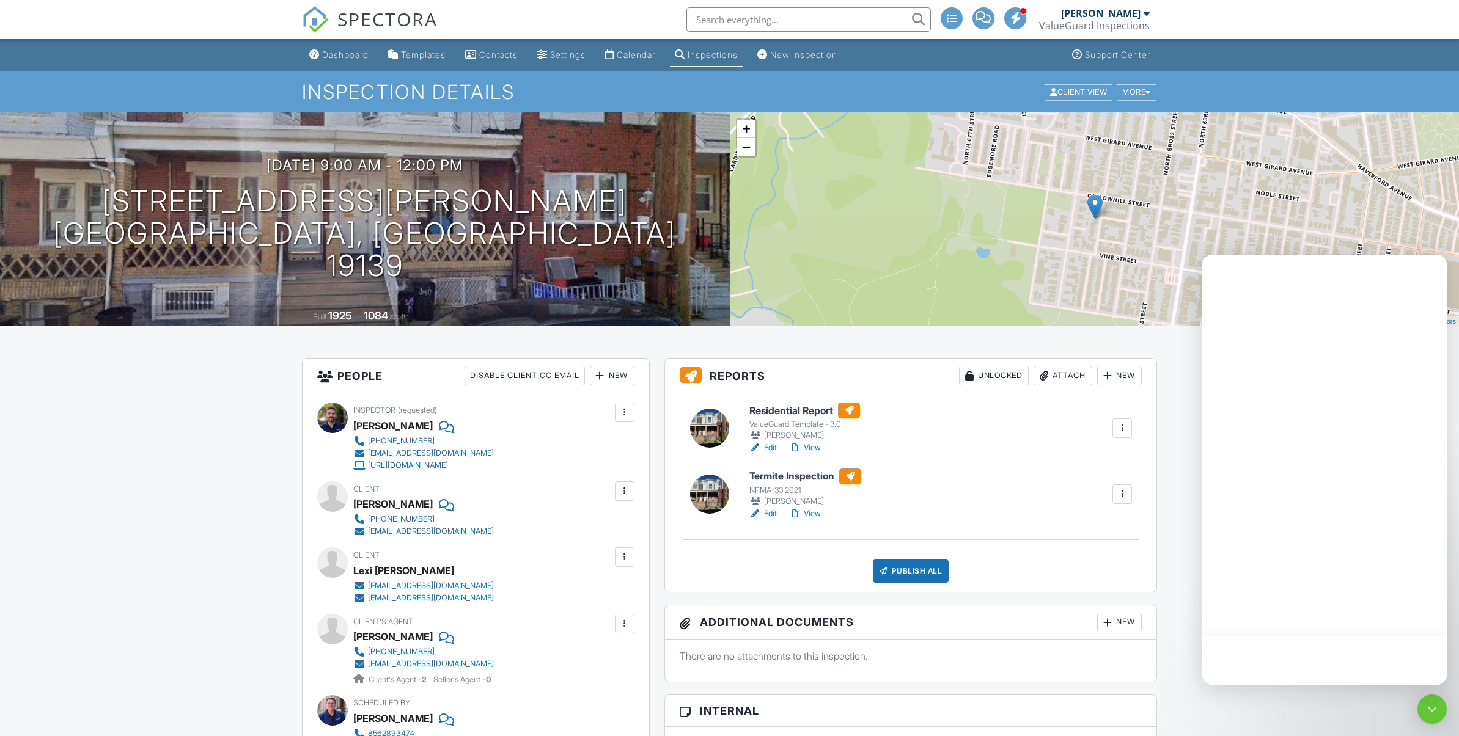
click at [813, 447] on link "View" at bounding box center [805, 448] width 32 height 12
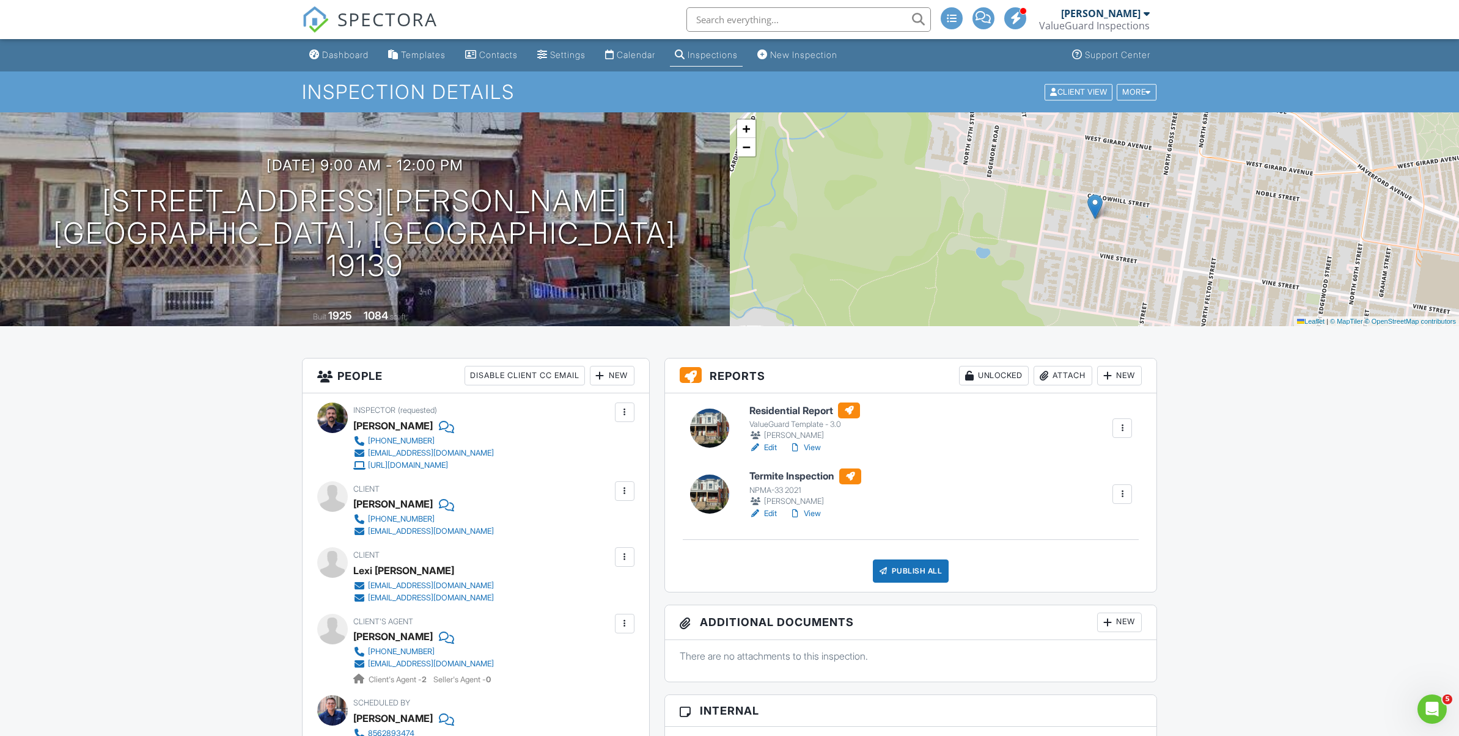
click at [814, 446] on link "View" at bounding box center [805, 448] width 32 height 12
click at [813, 511] on link "View" at bounding box center [805, 514] width 32 height 12
click at [895, 571] on div "Publish All" at bounding box center [911, 571] width 76 height 23
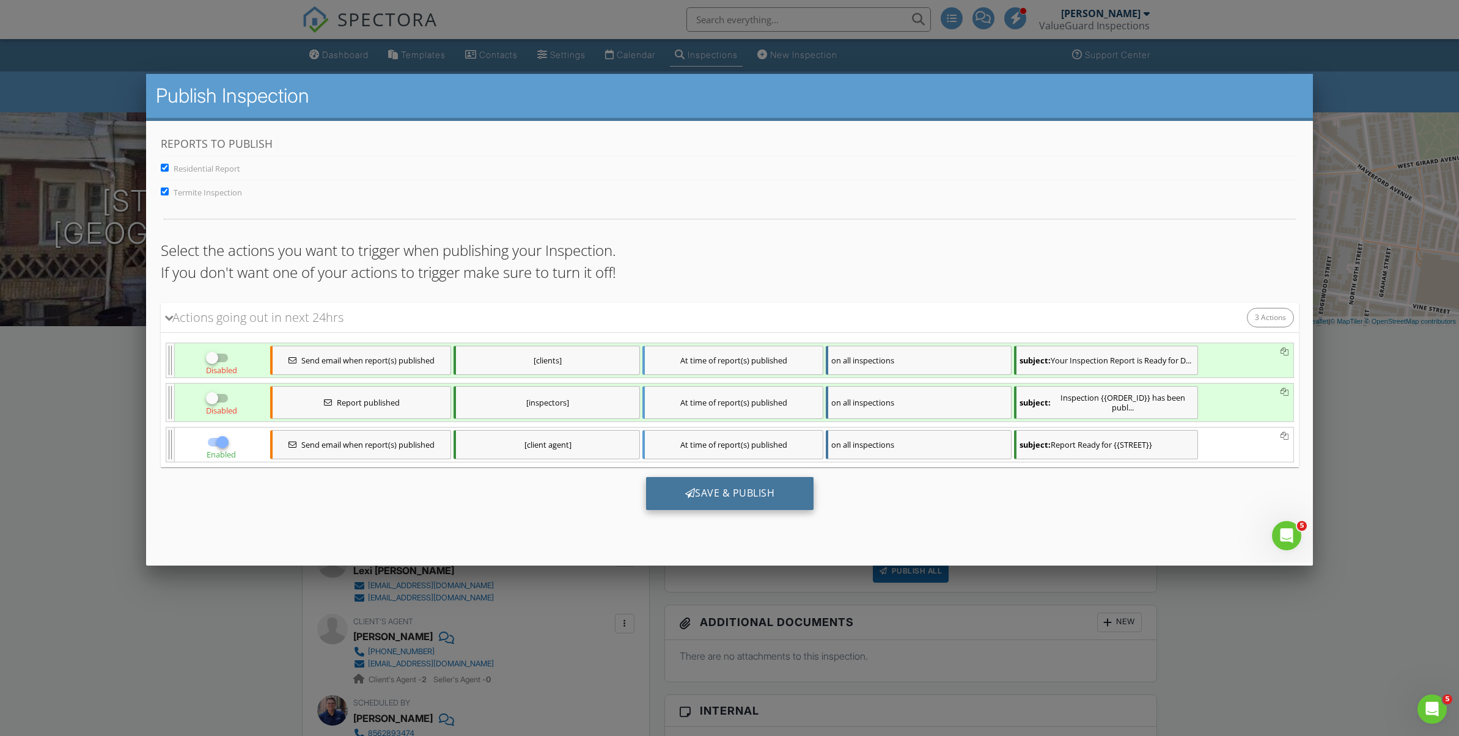
click at [781, 495] on div "Save & Publish" at bounding box center [729, 493] width 168 height 33
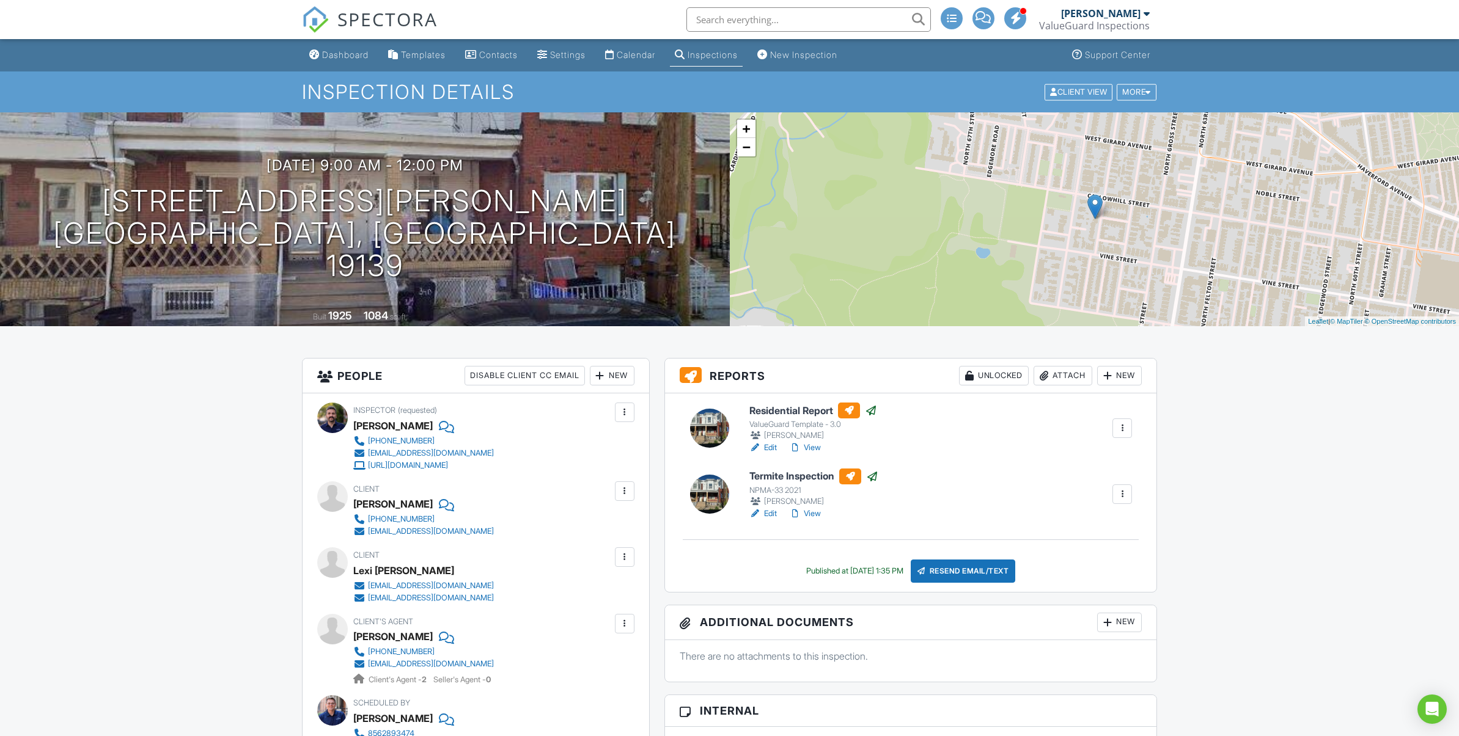
click at [967, 576] on div "Resend Email/Text" at bounding box center [962, 571] width 105 height 23
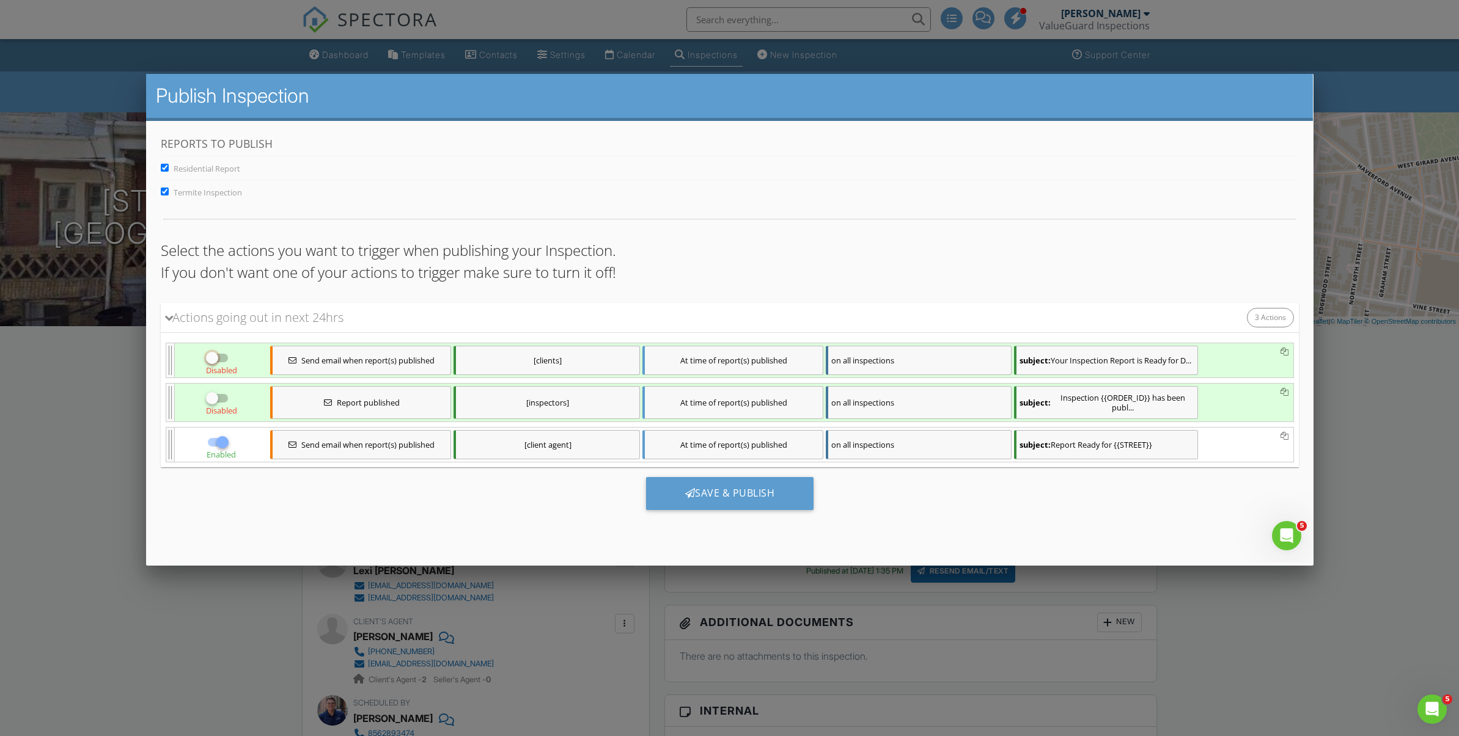
click at [222, 364] on input "checkbox" at bounding box center [216, 362] width 23 height 15
checkbox input "true"
drag, startPoint x: 224, startPoint y: 391, endPoint x: 227, endPoint y: 398, distance: 7.2
click at [225, 392] on div "Disabled" at bounding box center [220, 402] width 93 height 38
click at [228, 405] on div at bounding box center [219, 397] width 28 height 15
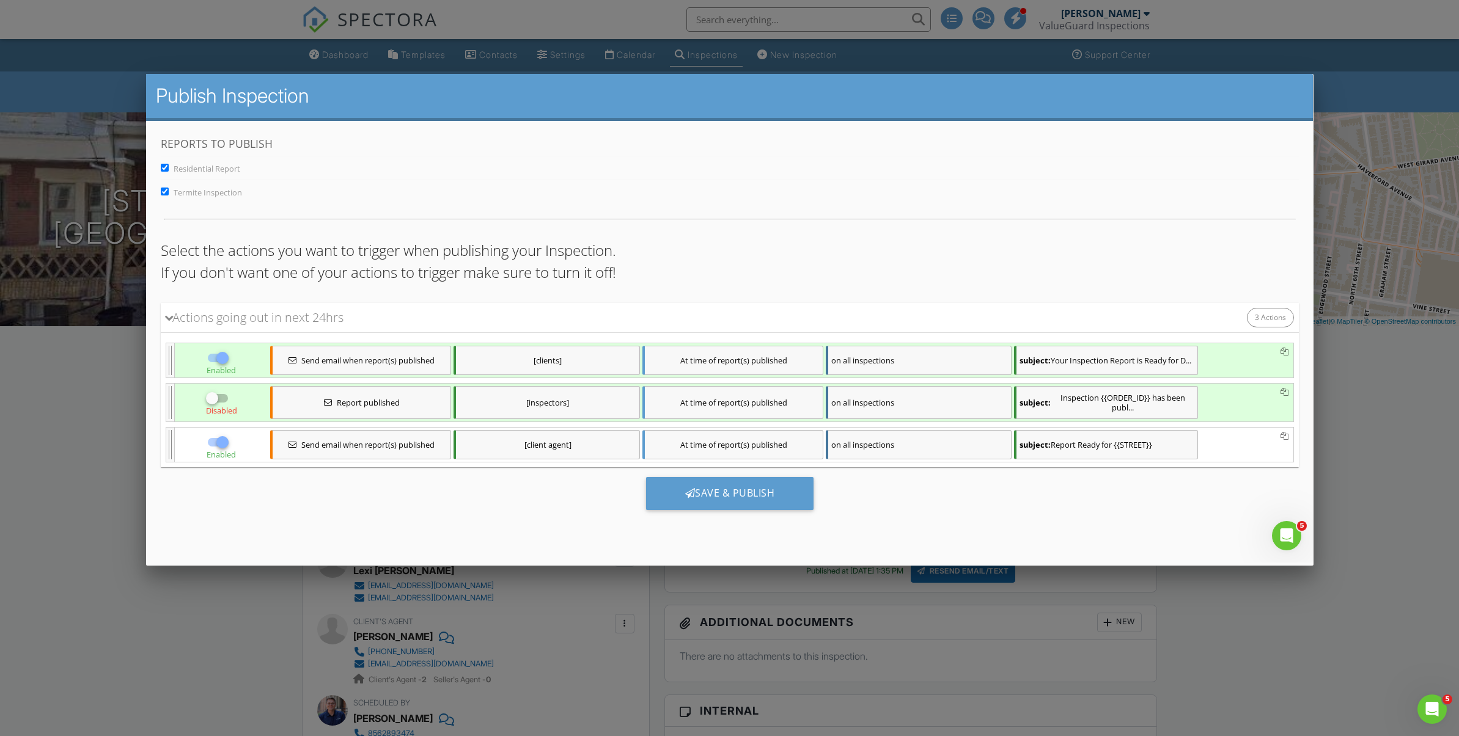
click at [221, 406] on input "checkbox" at bounding box center [216, 402] width 23 height 15
checkbox input "true"
click at [654, 493] on div "Save & Publish" at bounding box center [729, 493] width 168 height 33
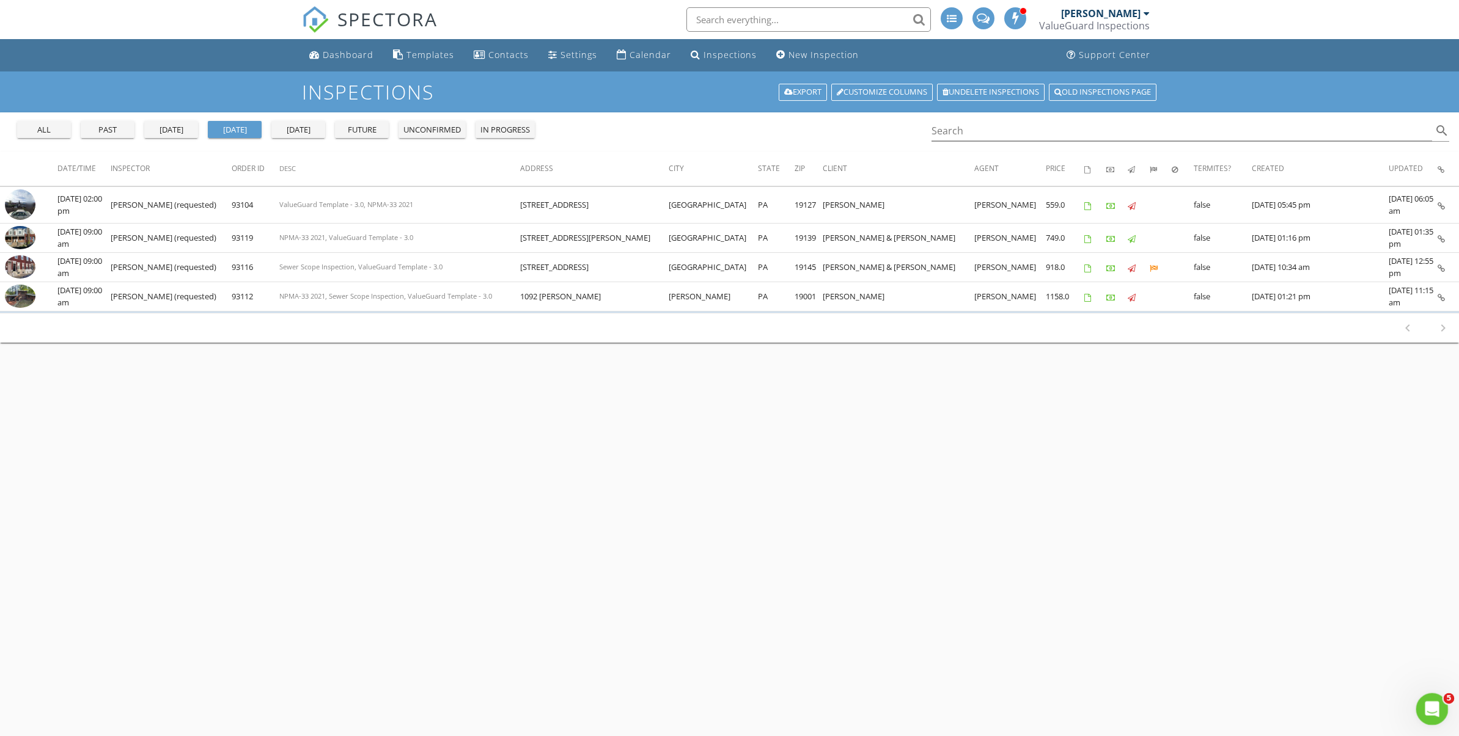
click at [1438, 711] on div "Open Intercom Messenger" at bounding box center [1430, 707] width 40 height 40
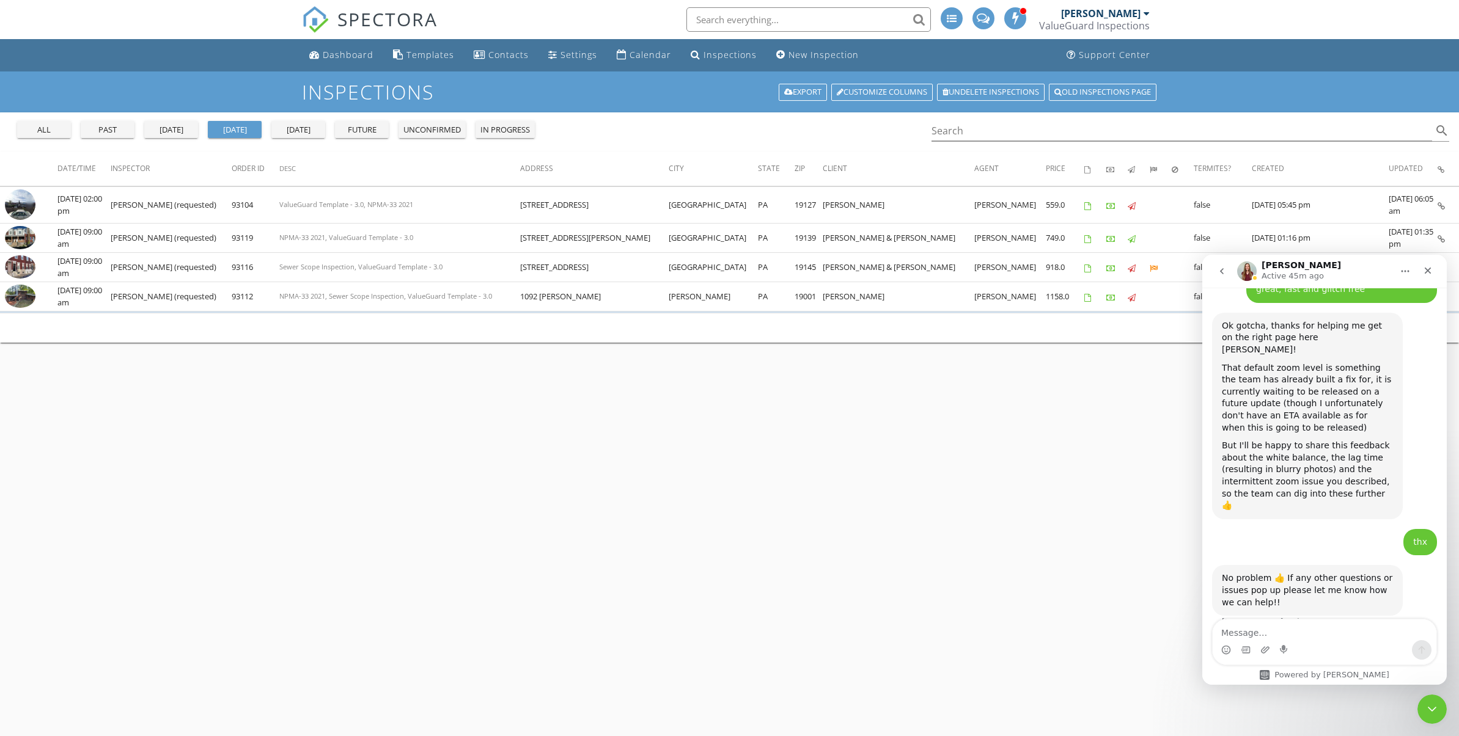
scroll to position [2279, 0]
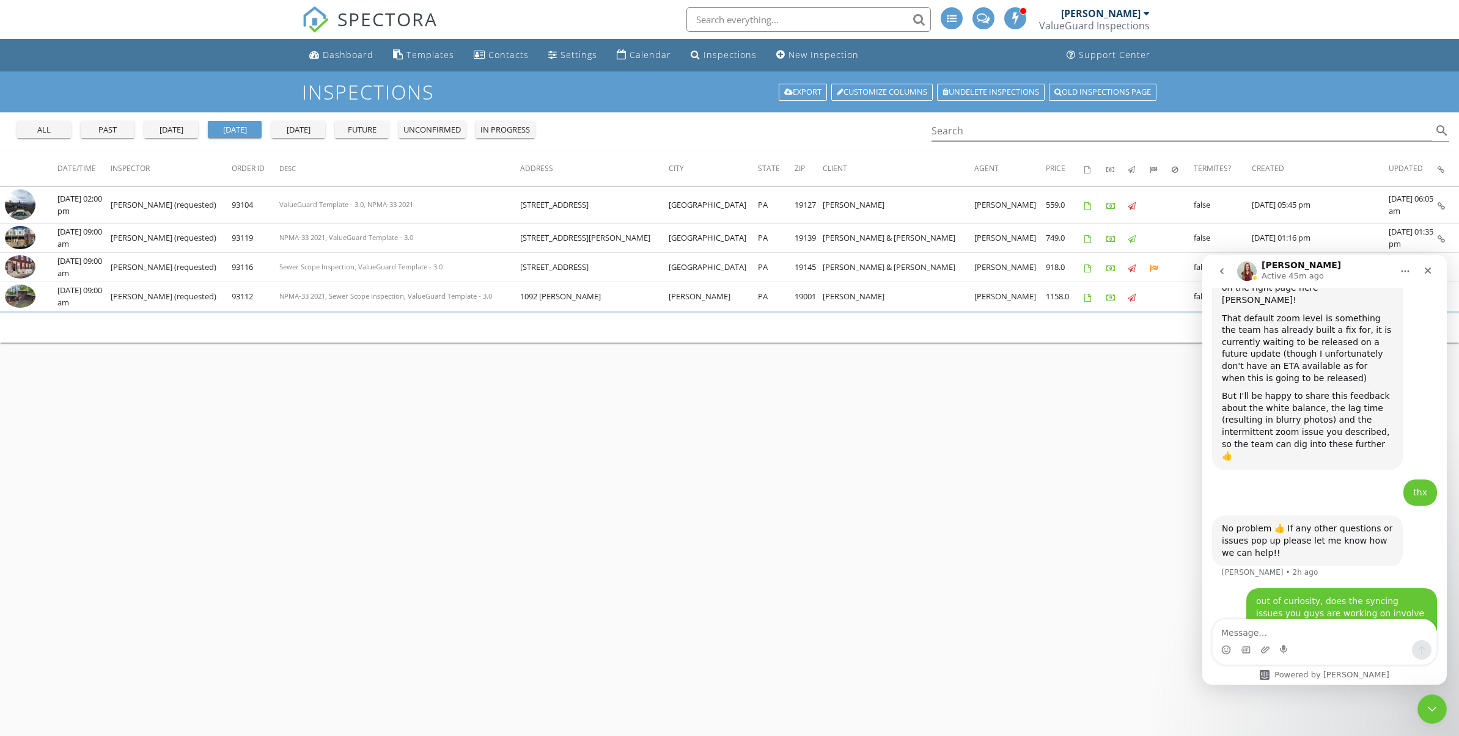
click at [1304, 632] on textarea "Message…" at bounding box center [1324, 630] width 224 height 21
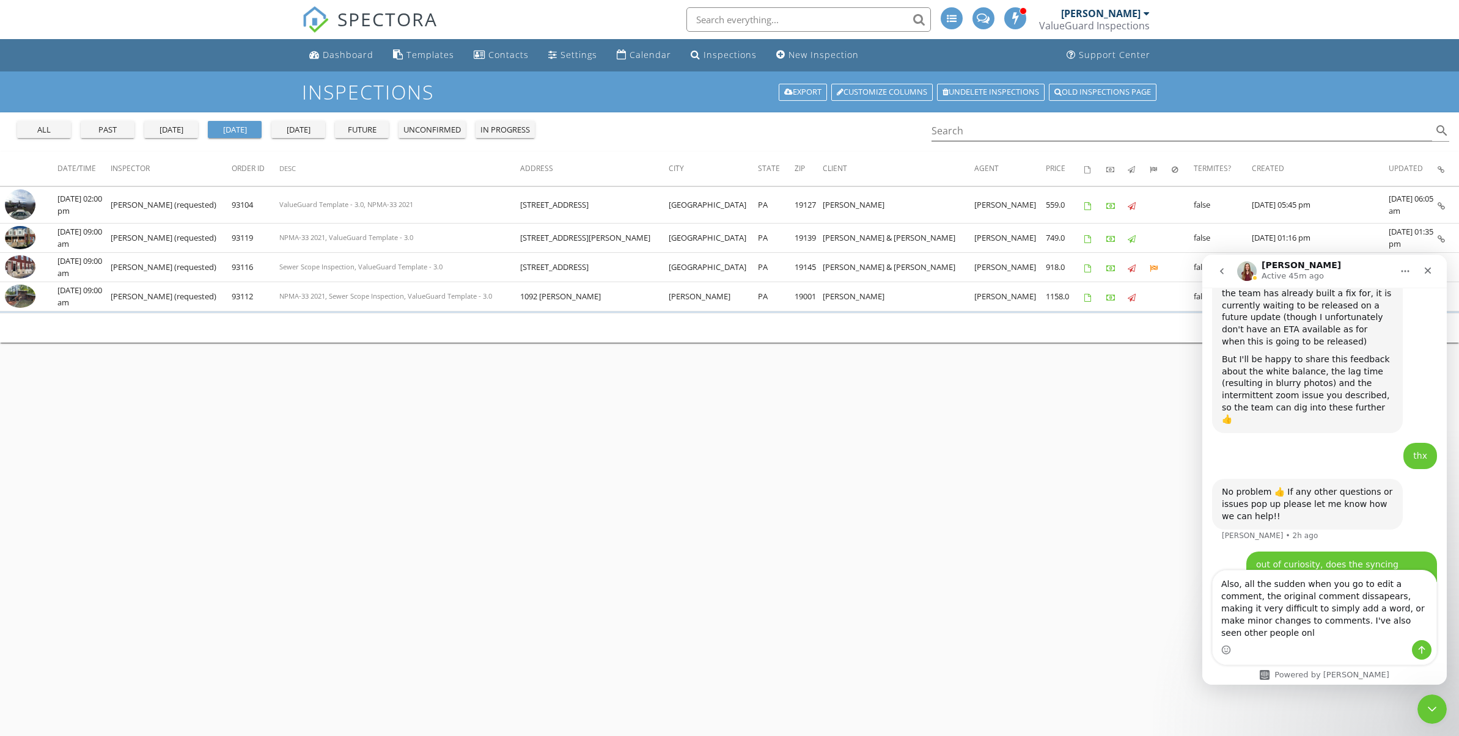
scroll to position [2328, 0]
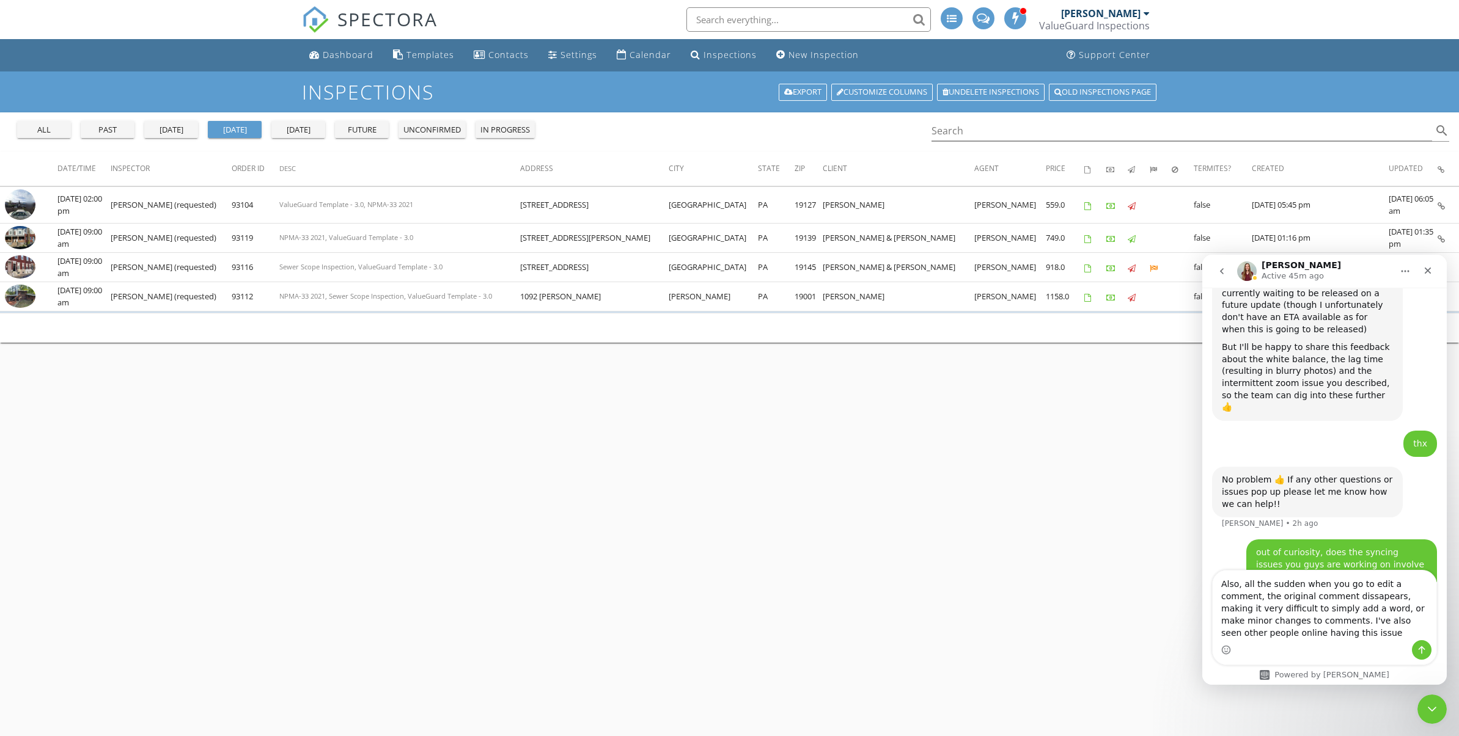
type textarea "Also, all the sudden when you go to edit a comment, the original comment dissap…"
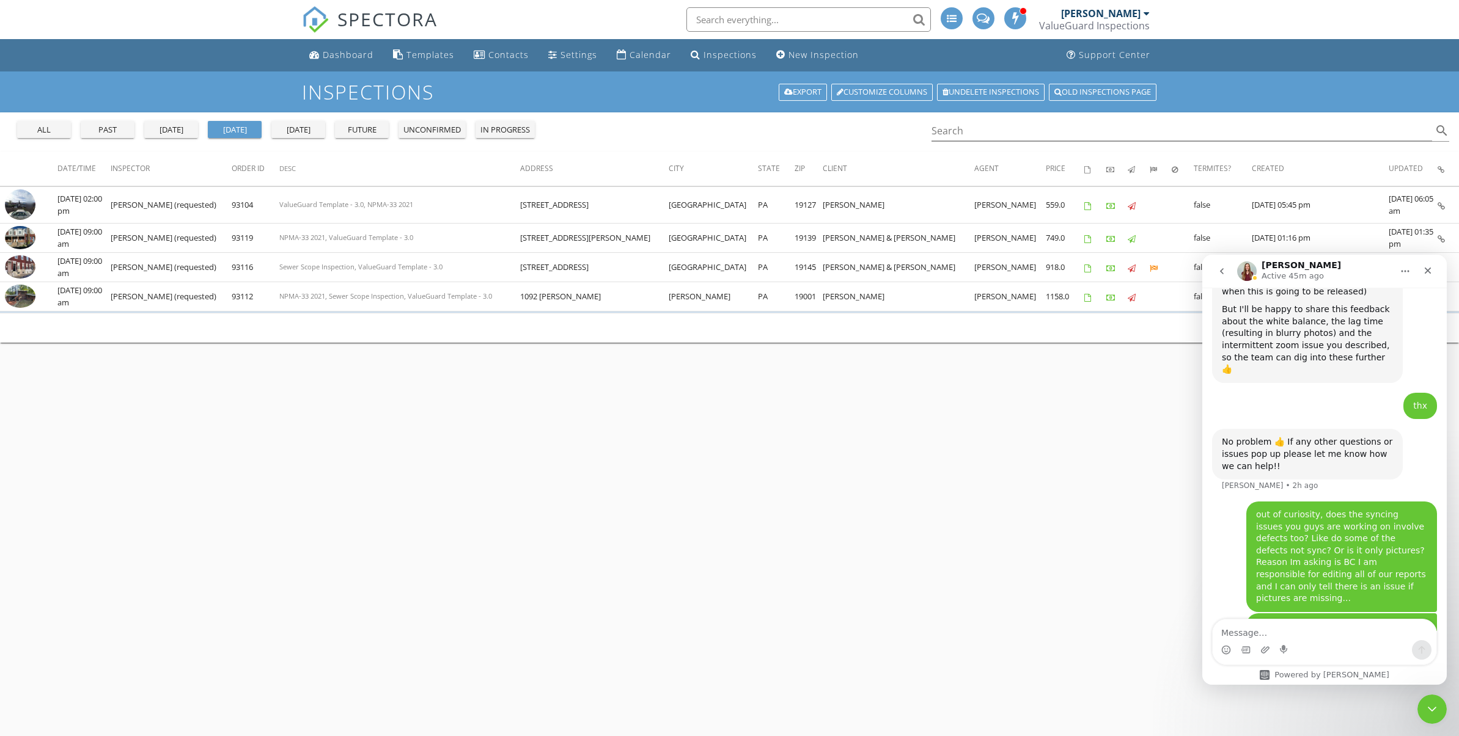
scroll to position [2367, 0]
click at [1430, 710] on icon "Close Intercom Messenger" at bounding box center [1430, 707] width 15 height 15
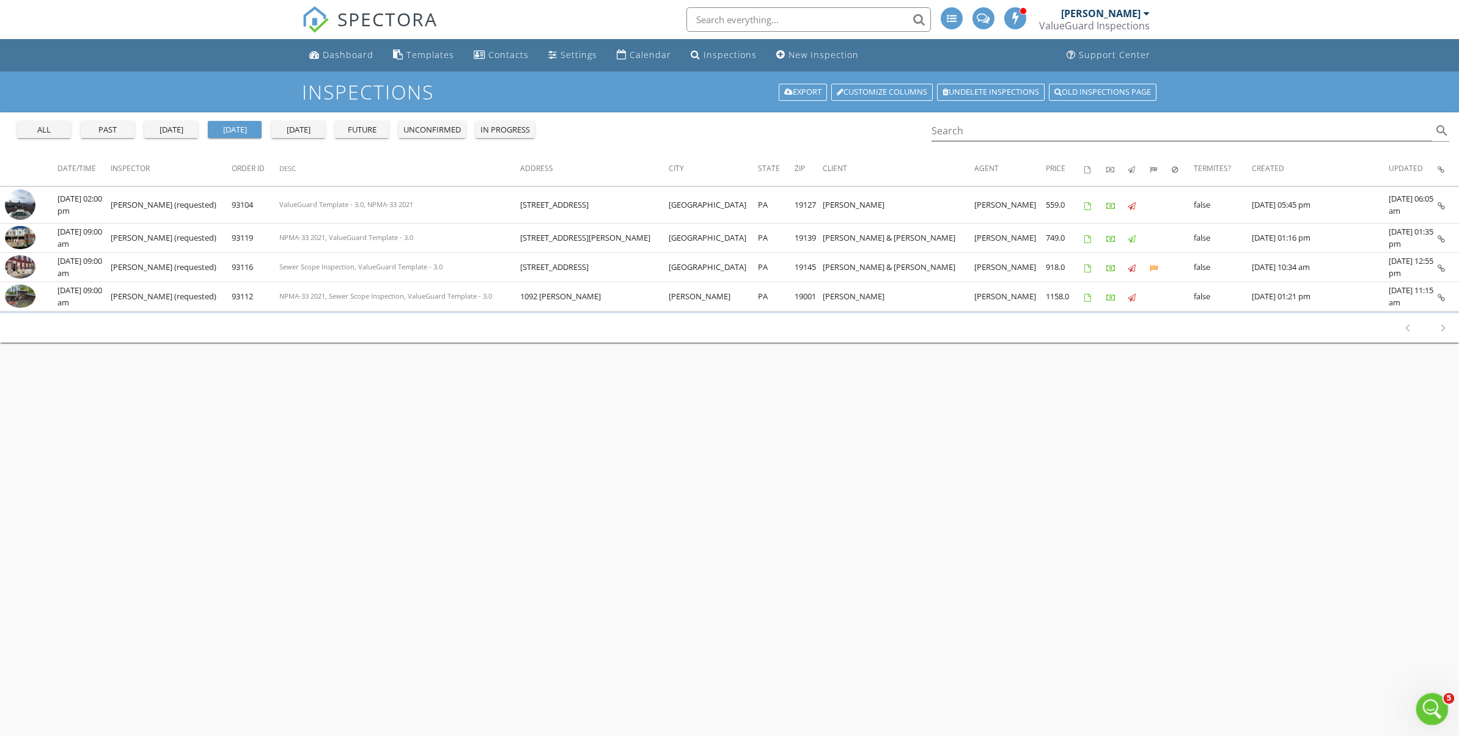
click at [1431, 705] on icon "Open Intercom Messenger" at bounding box center [1430, 708] width 9 height 10
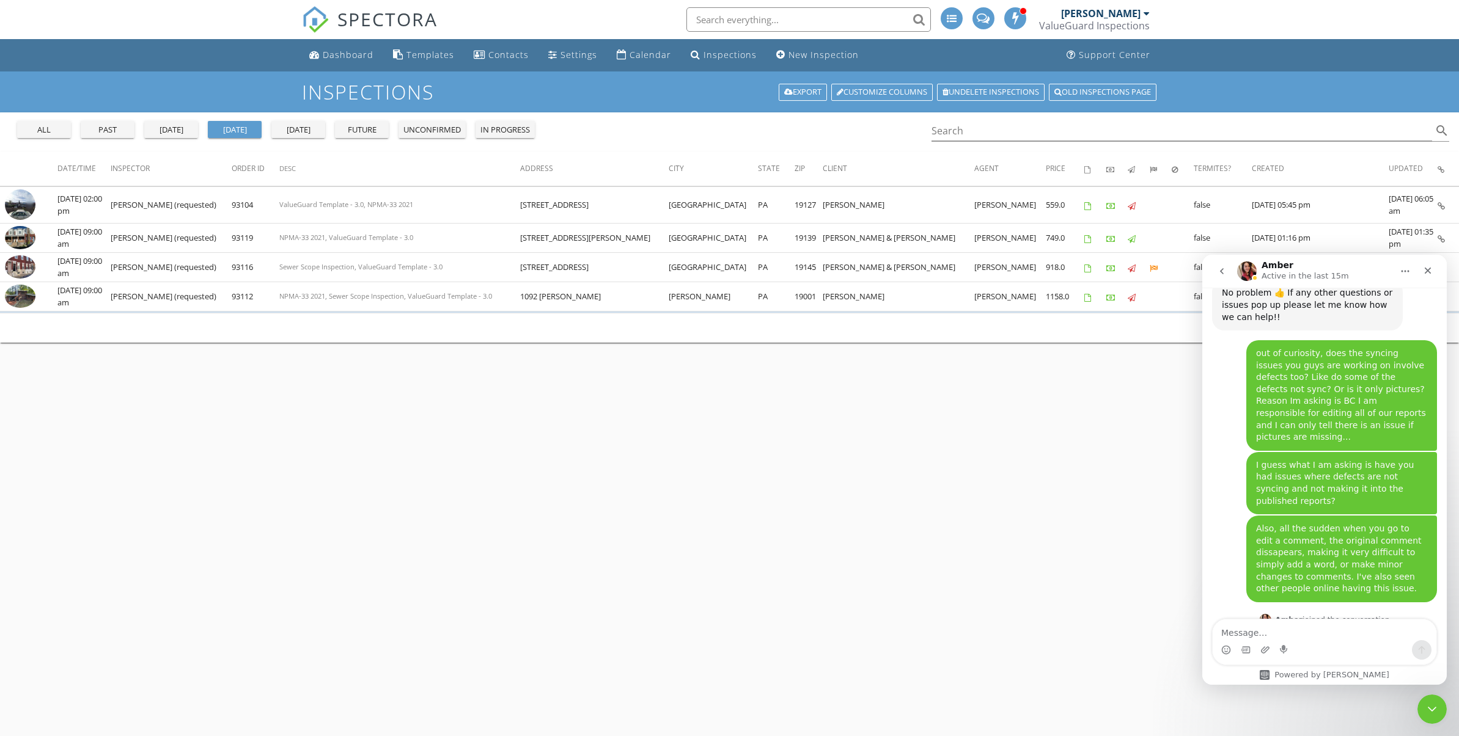
scroll to position [2552, 0]
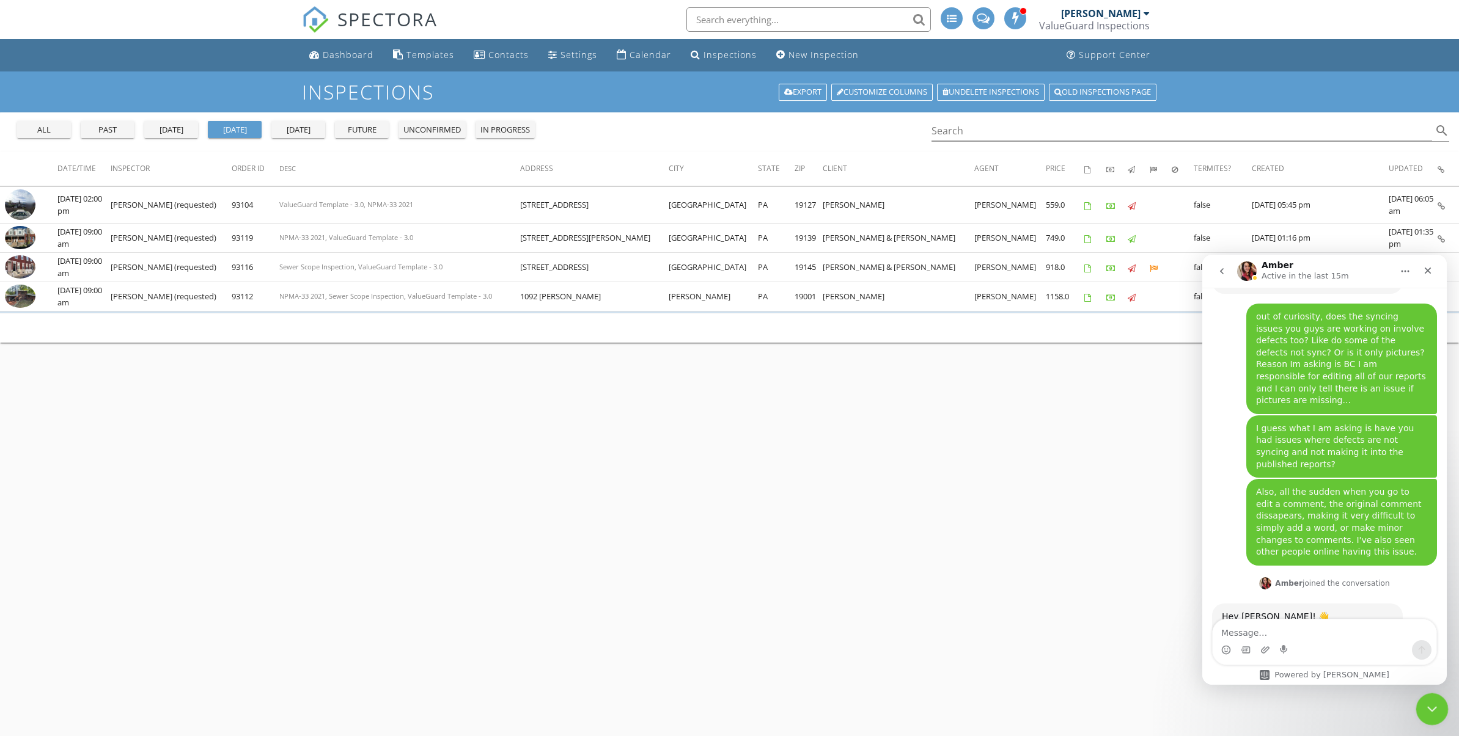
click at [1431, 709] on icon "Close Intercom Messenger" at bounding box center [1430, 707] width 15 height 15
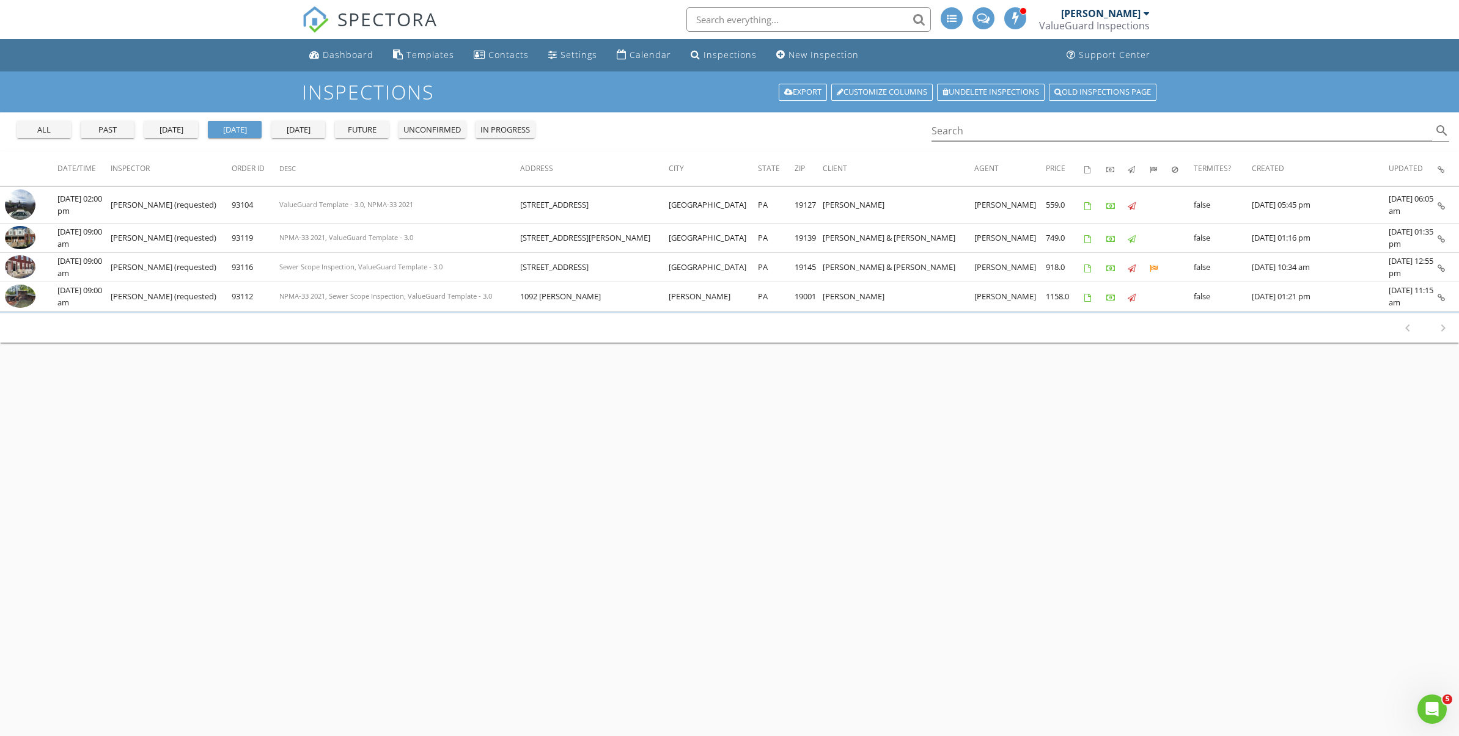
click at [165, 56] on ul "Dashboard Templates Contacts Settings Calendar Inspections New Inspection Suppo…" at bounding box center [729, 55] width 1459 height 32
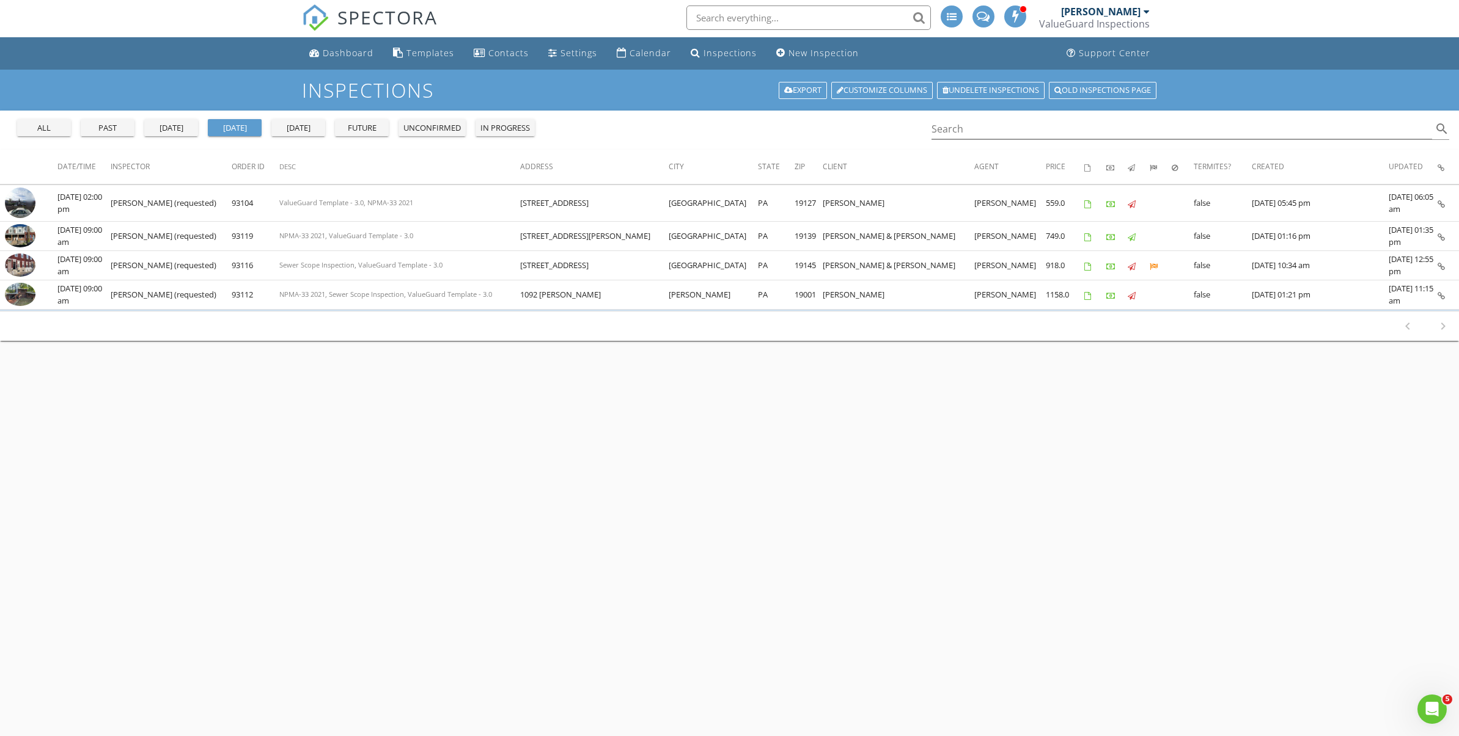
scroll to position [5, 0]
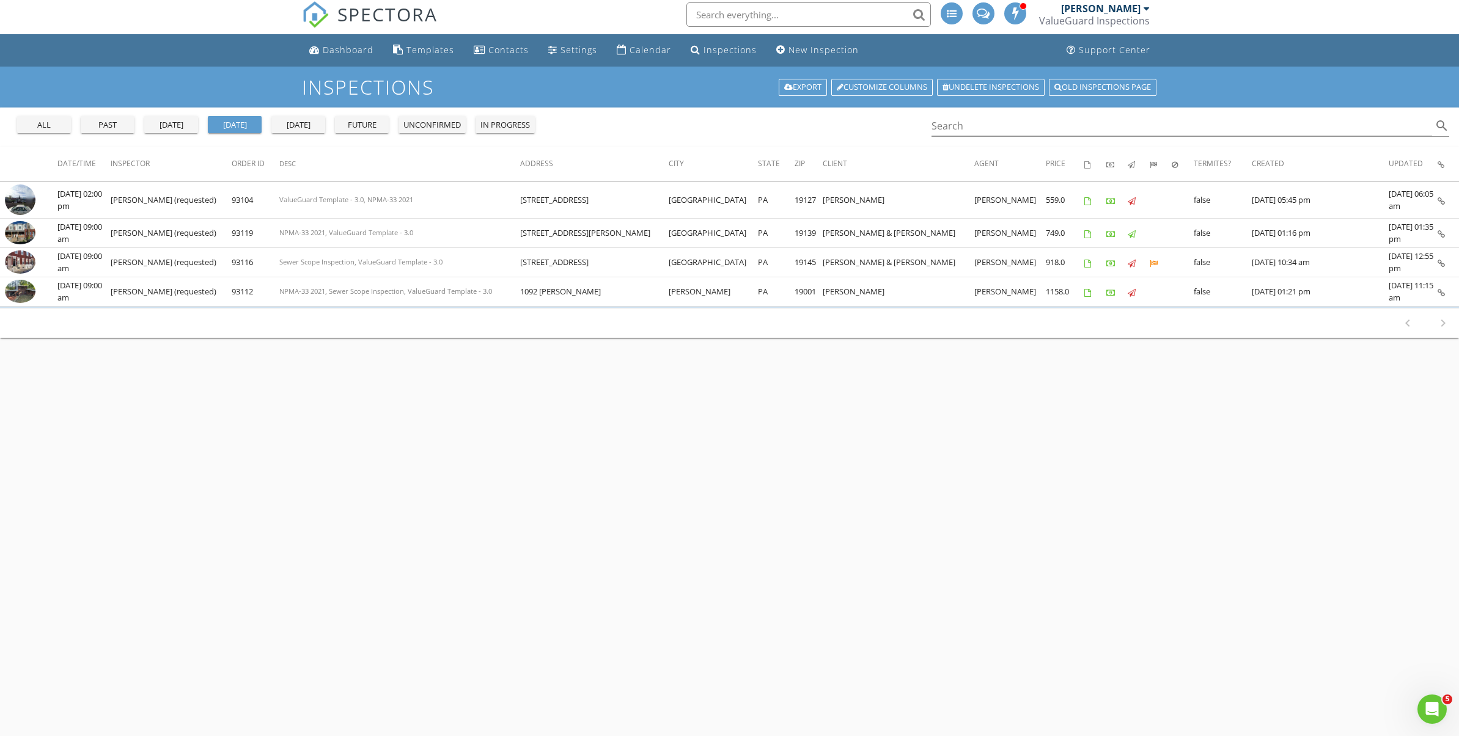
click at [447, 126] on div "unconfirmed" at bounding box center [431, 125] width 57 height 12
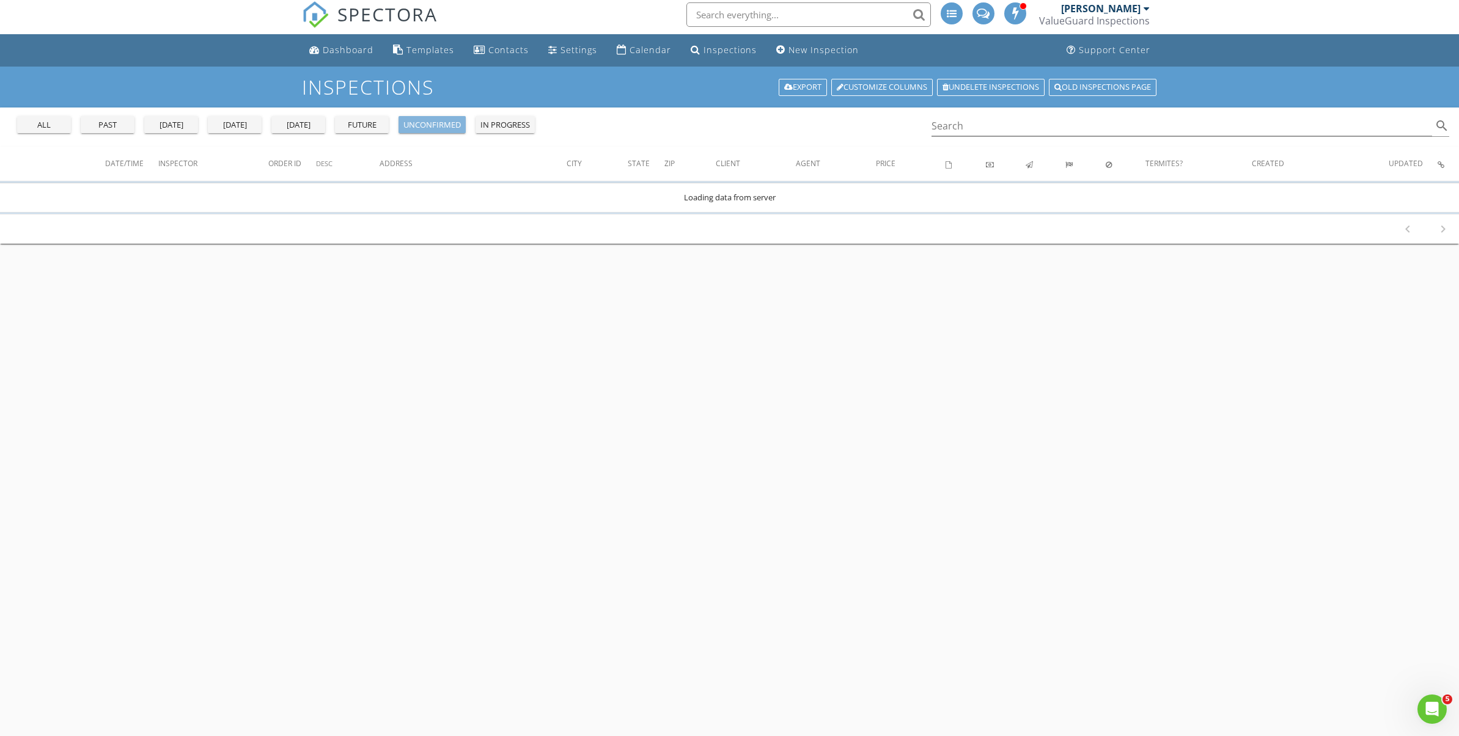
scroll to position [0, 0]
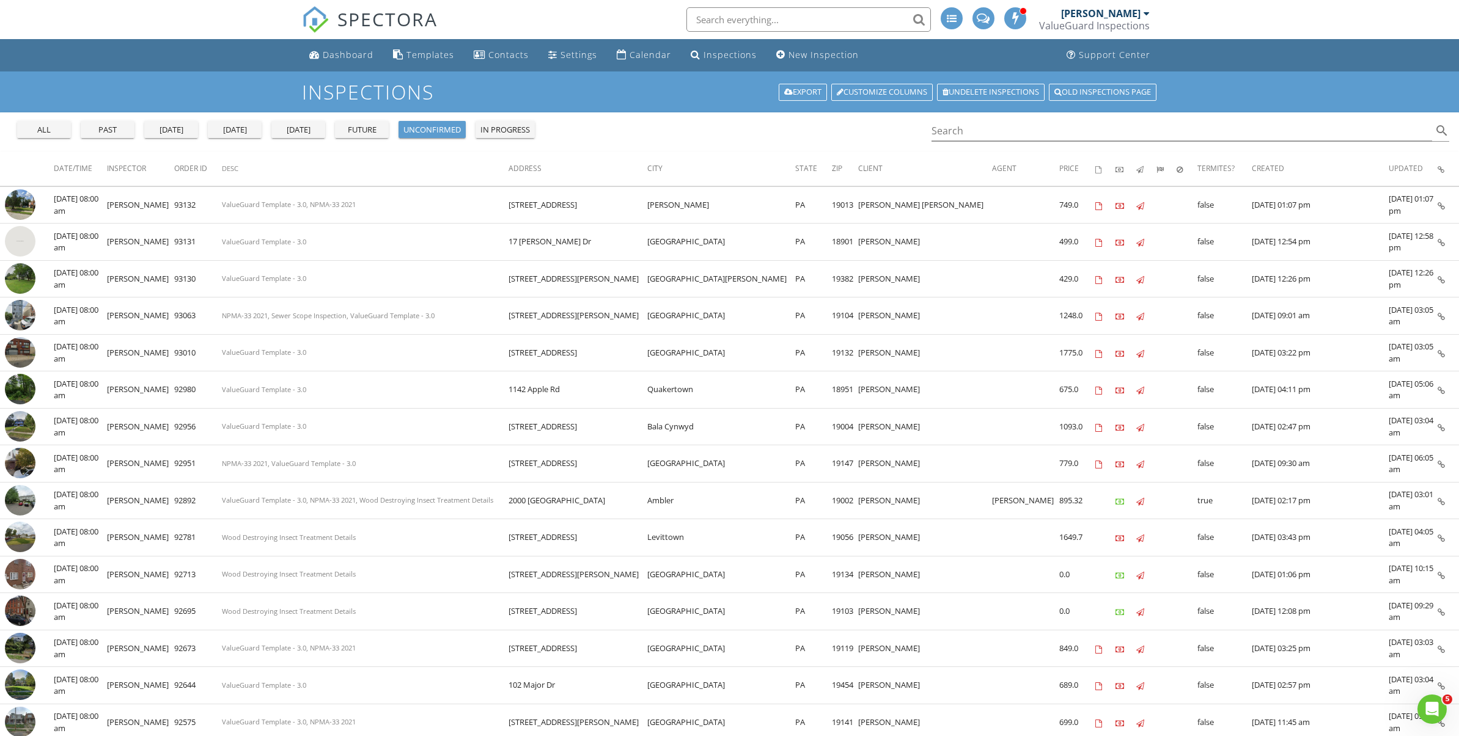
click at [302, 130] on div "tomorrow" at bounding box center [298, 130] width 44 height 12
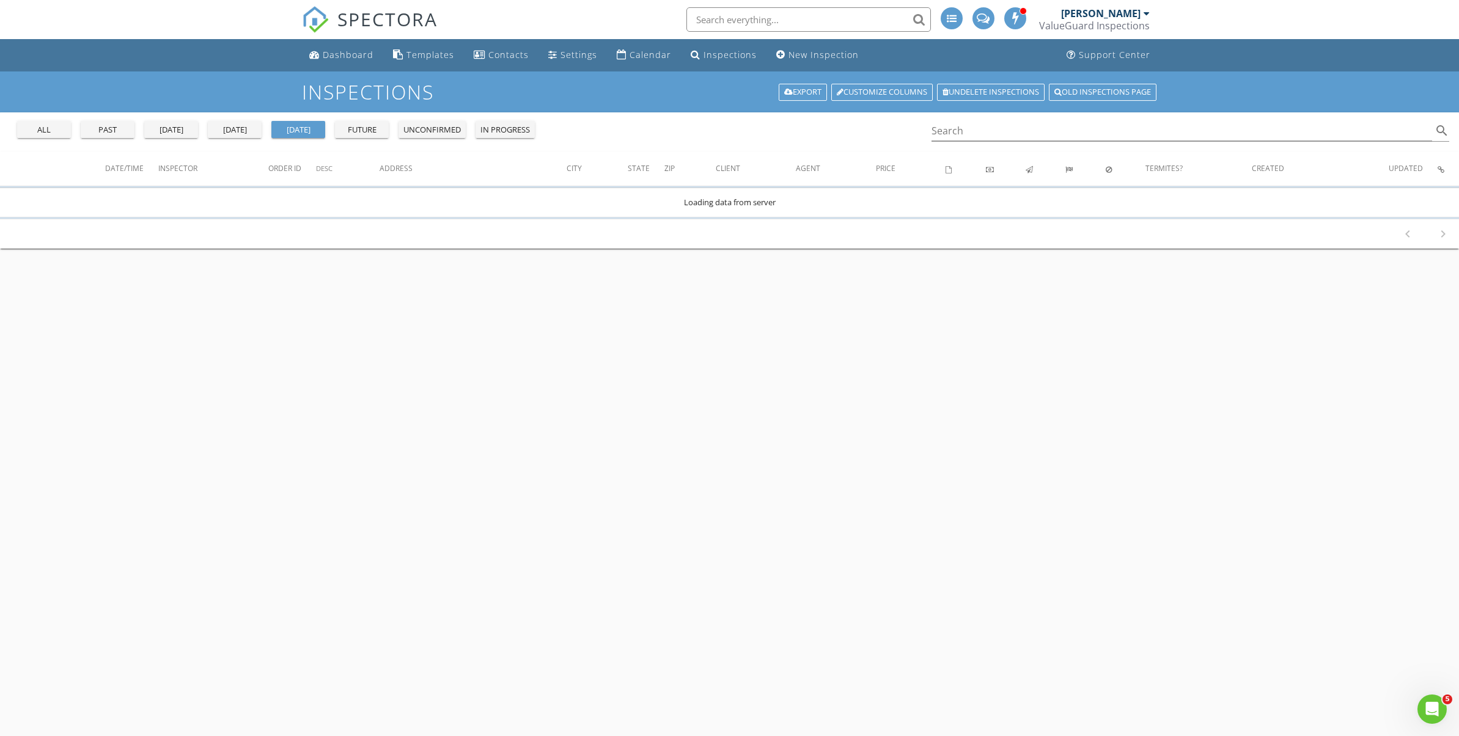
click at [240, 130] on div "today" at bounding box center [235, 130] width 44 height 12
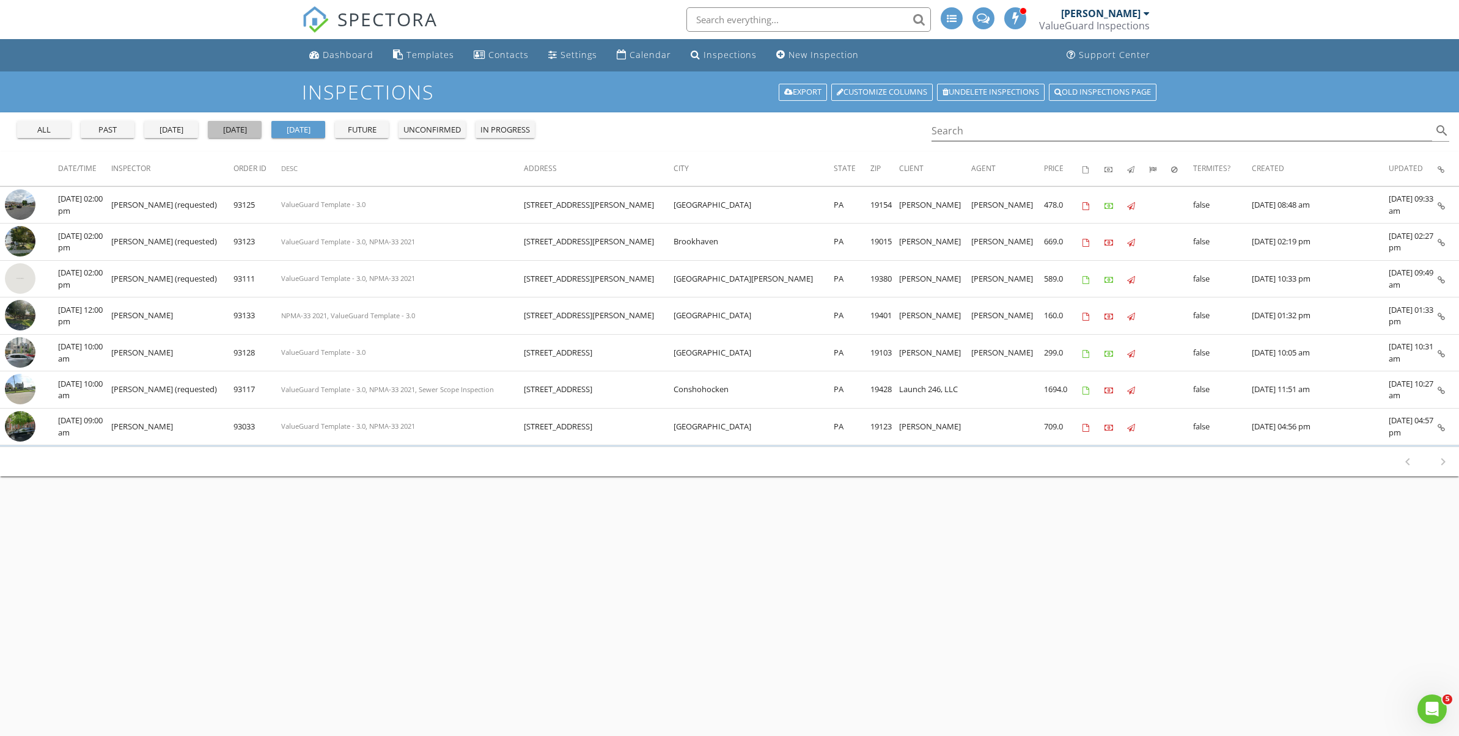
click at [239, 130] on div "today" at bounding box center [235, 130] width 44 height 12
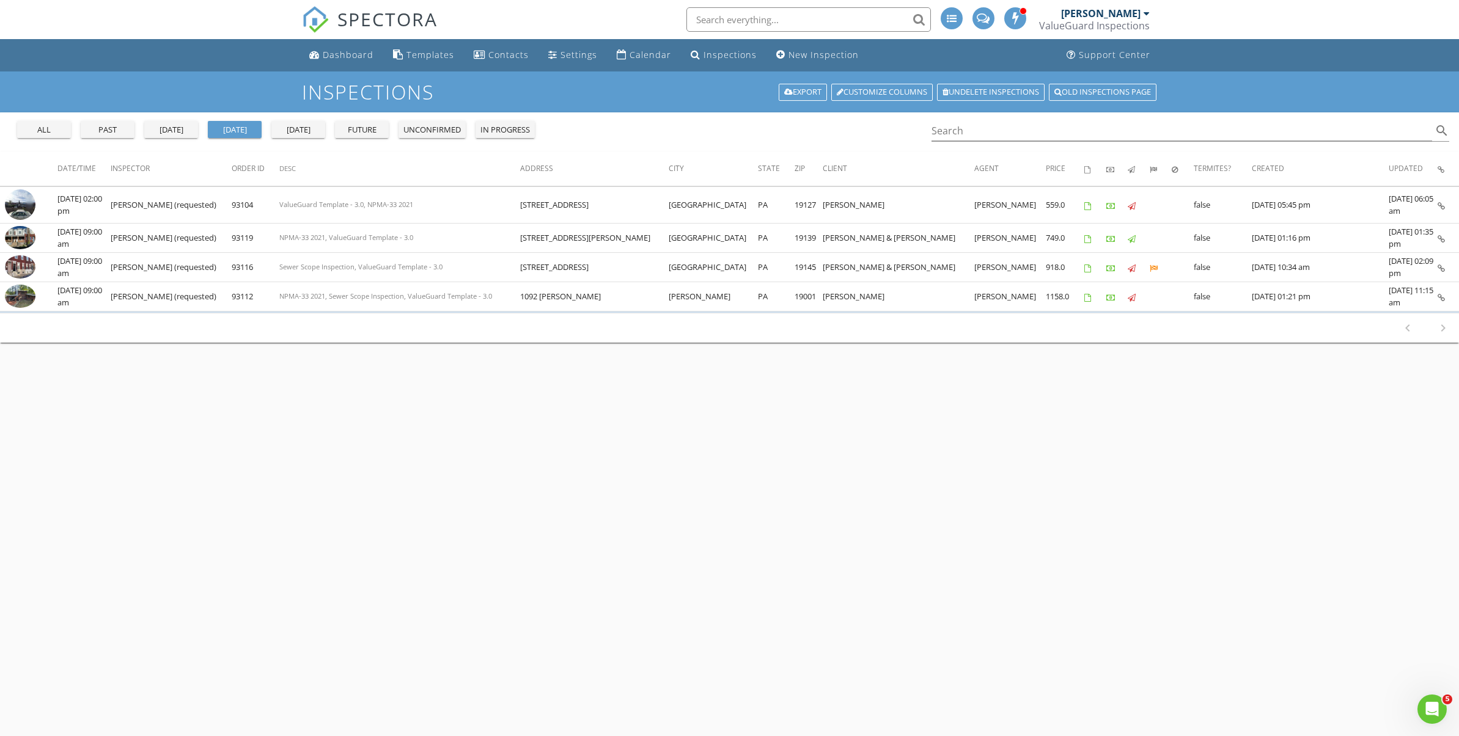
click at [299, 135] on div "tomorrow" at bounding box center [298, 130] width 44 height 12
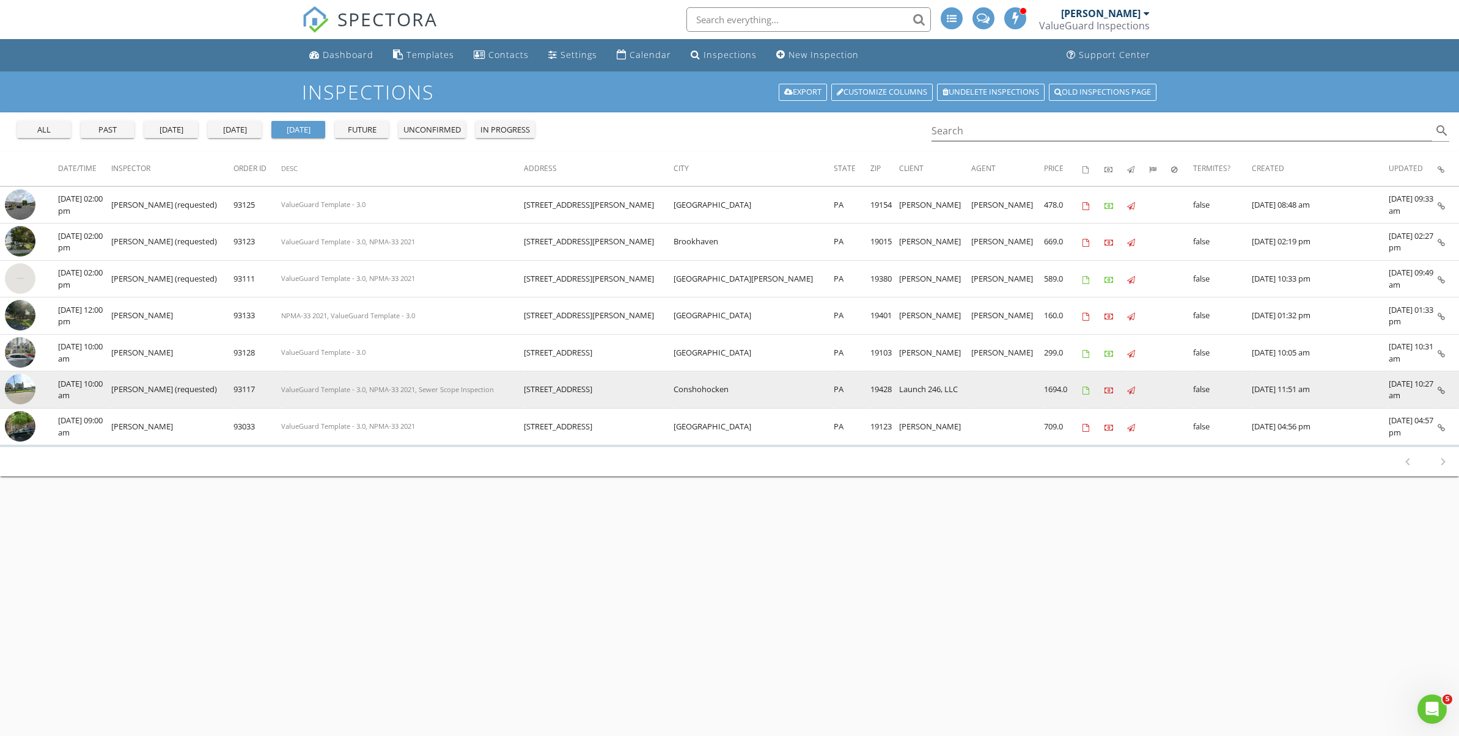
click at [28, 396] on img at bounding box center [20, 389] width 31 height 31
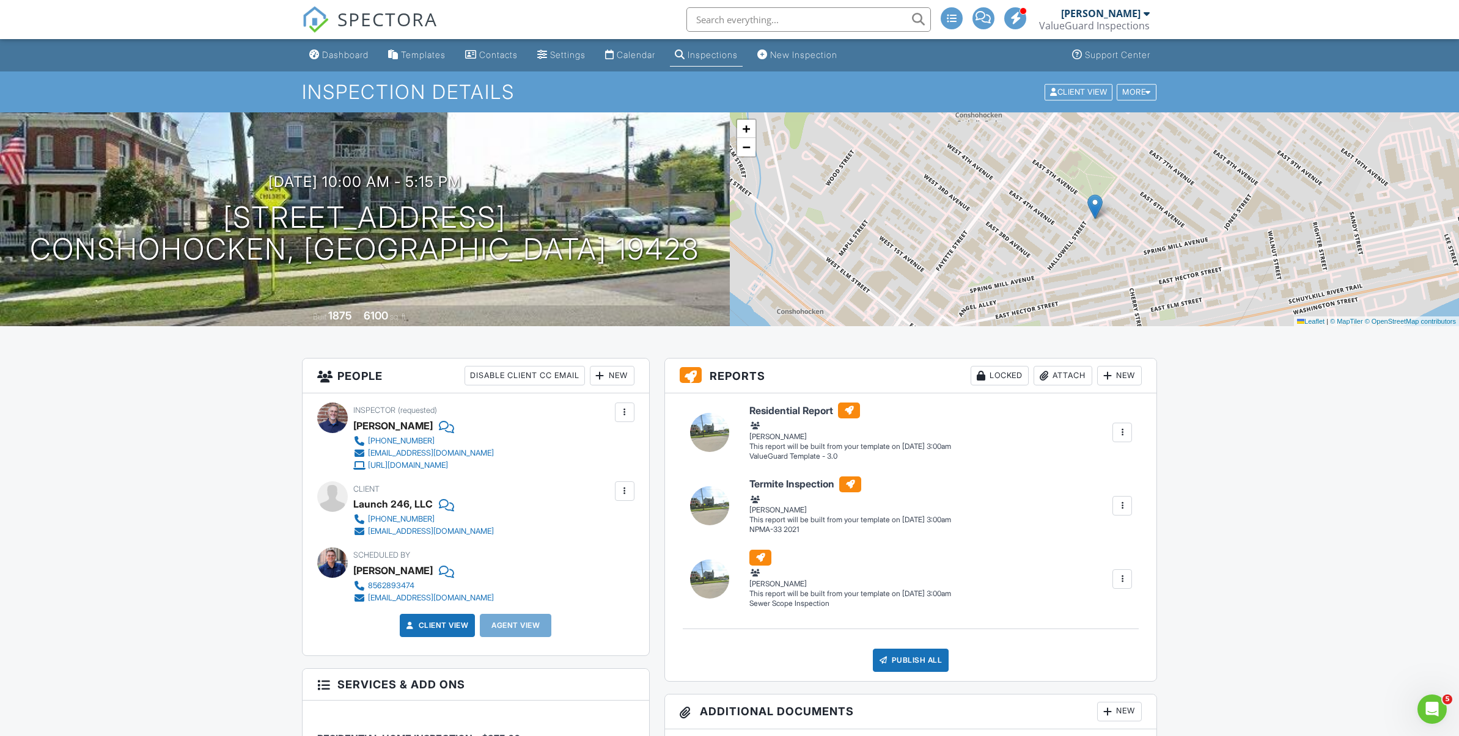
click at [1123, 579] on div at bounding box center [1122, 579] width 12 height 12
click at [1112, 638] on link "Assign Inspectors" at bounding box center [1085, 633] width 98 height 13
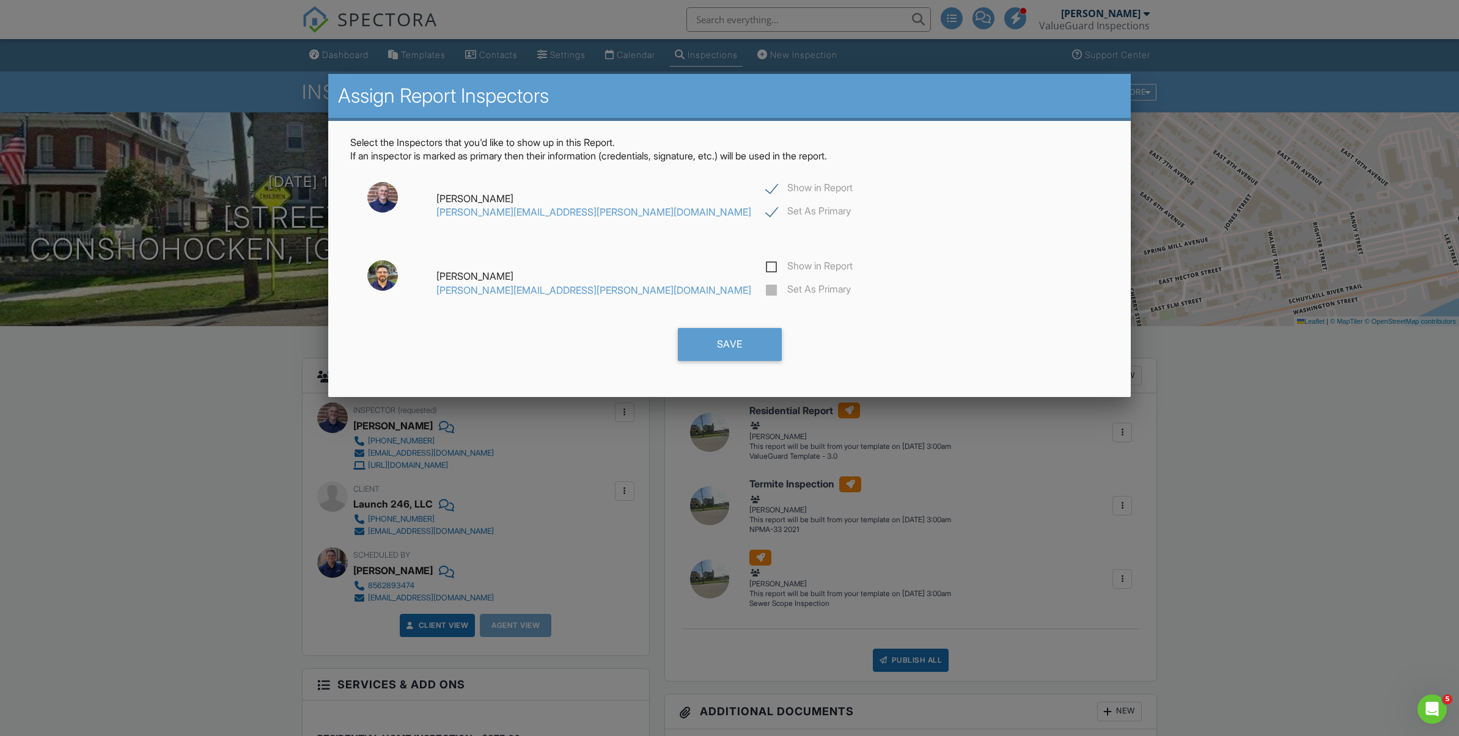
drag, startPoint x: 638, startPoint y: 269, endPoint x: 636, endPoint y: 280, distance: 11.8
click at [766, 269] on label "Show in Report" at bounding box center [809, 267] width 87 height 15
checkbox input "true"
click at [766, 295] on label "Set As Primary" at bounding box center [808, 291] width 85 height 15
checkbox input "false"
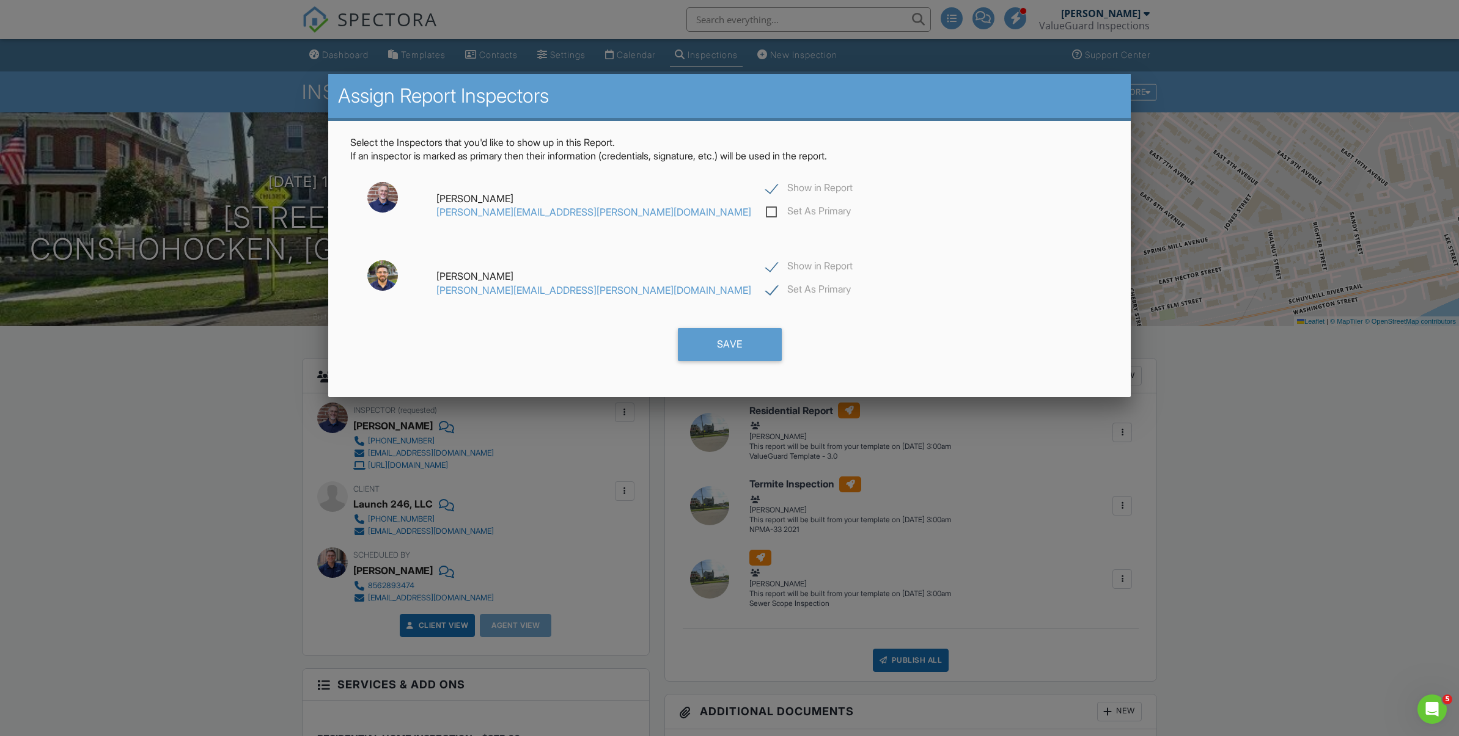
checkbox input "true"
click at [766, 187] on label "Show in Report" at bounding box center [809, 189] width 87 height 15
checkbox input "false"
click at [716, 343] on div "Save" at bounding box center [730, 344] width 104 height 33
